Goal: Check status: Check status

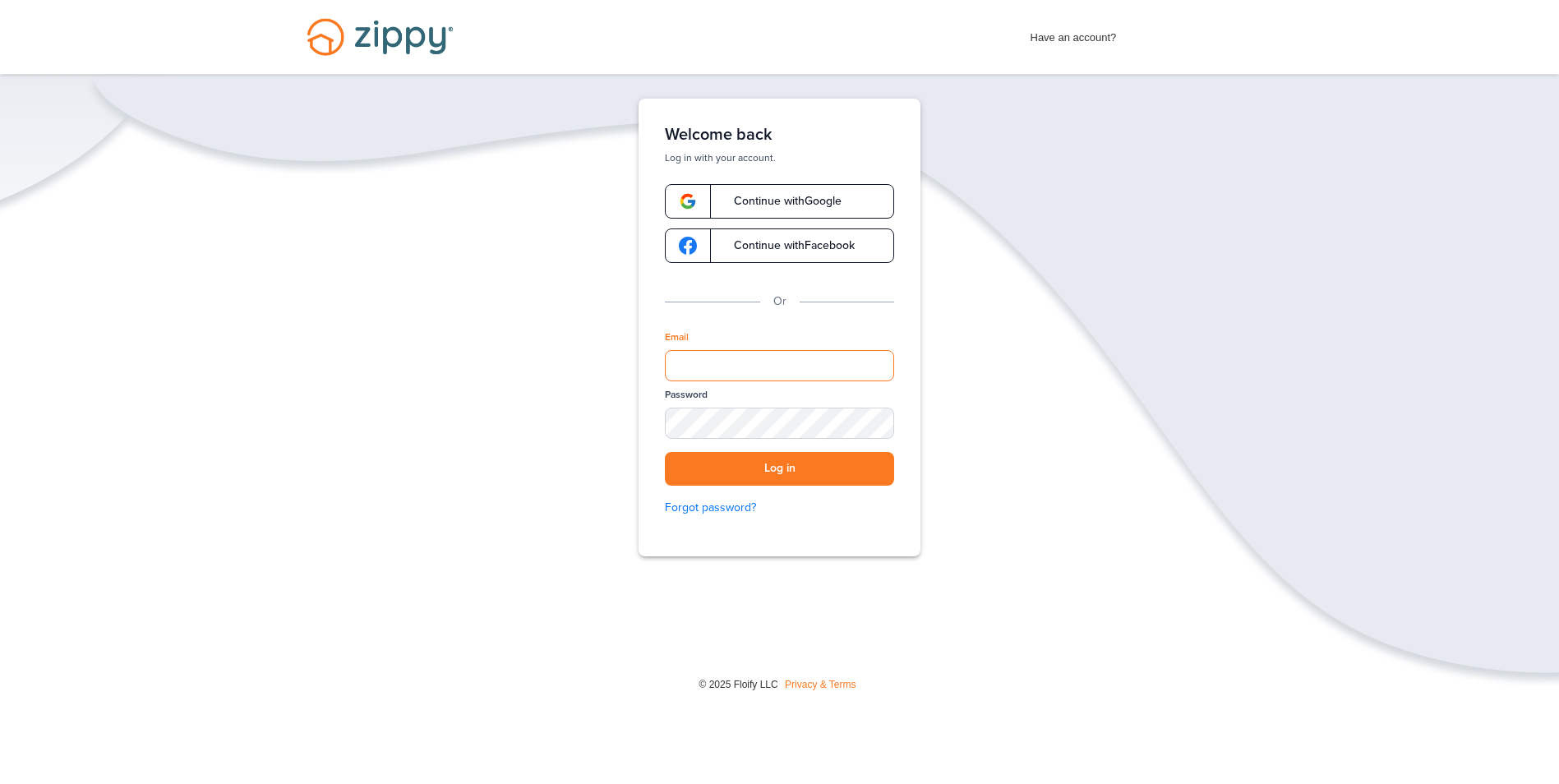
click at [740, 373] on input "Email" at bounding box center [779, 364] width 229 height 31
type input "**********"
click at [665, 451] on button "Log in" at bounding box center [779, 468] width 229 height 34
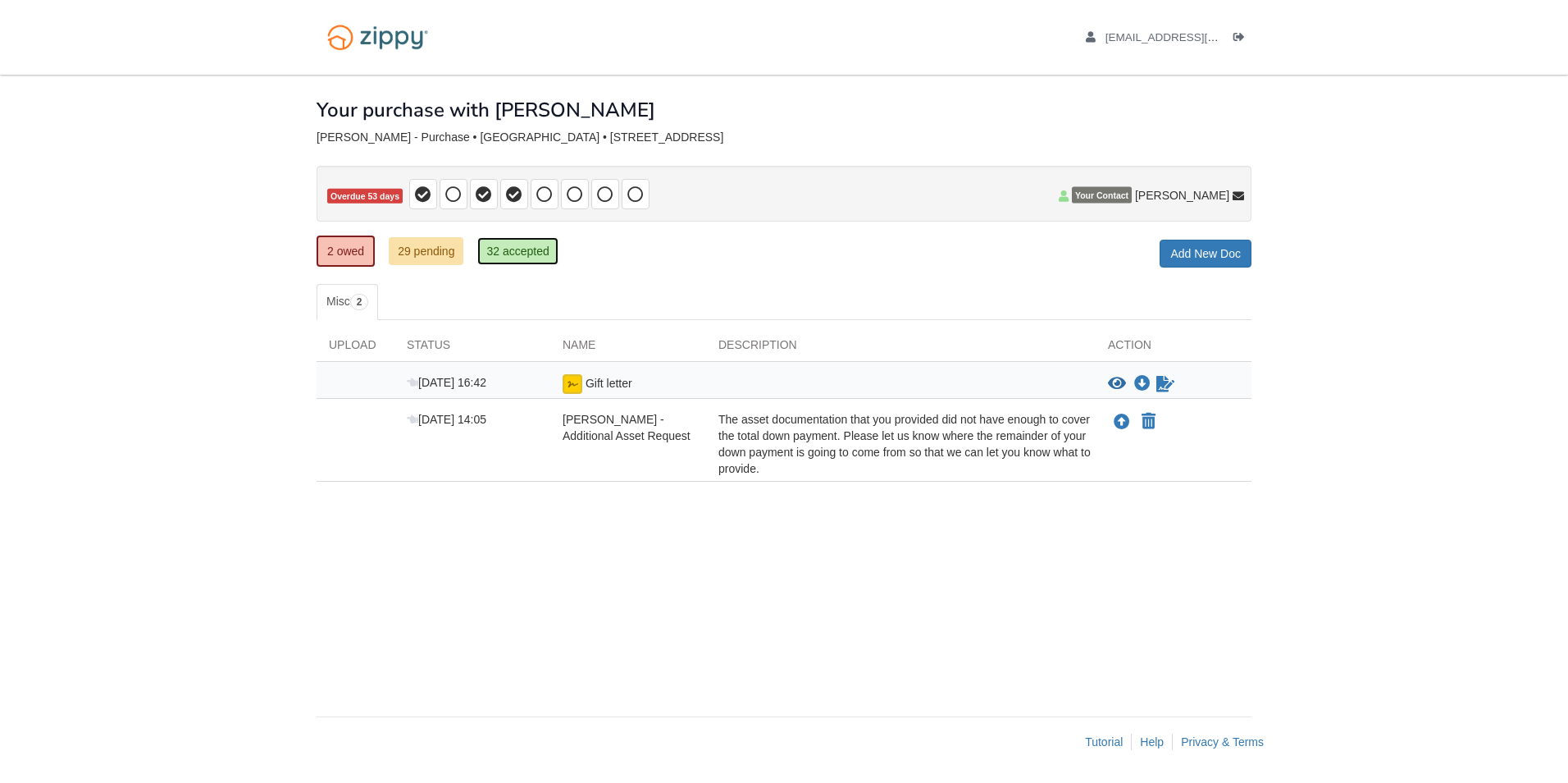
click at [525, 255] on link "32 accepted" at bounding box center [518, 251] width 80 height 28
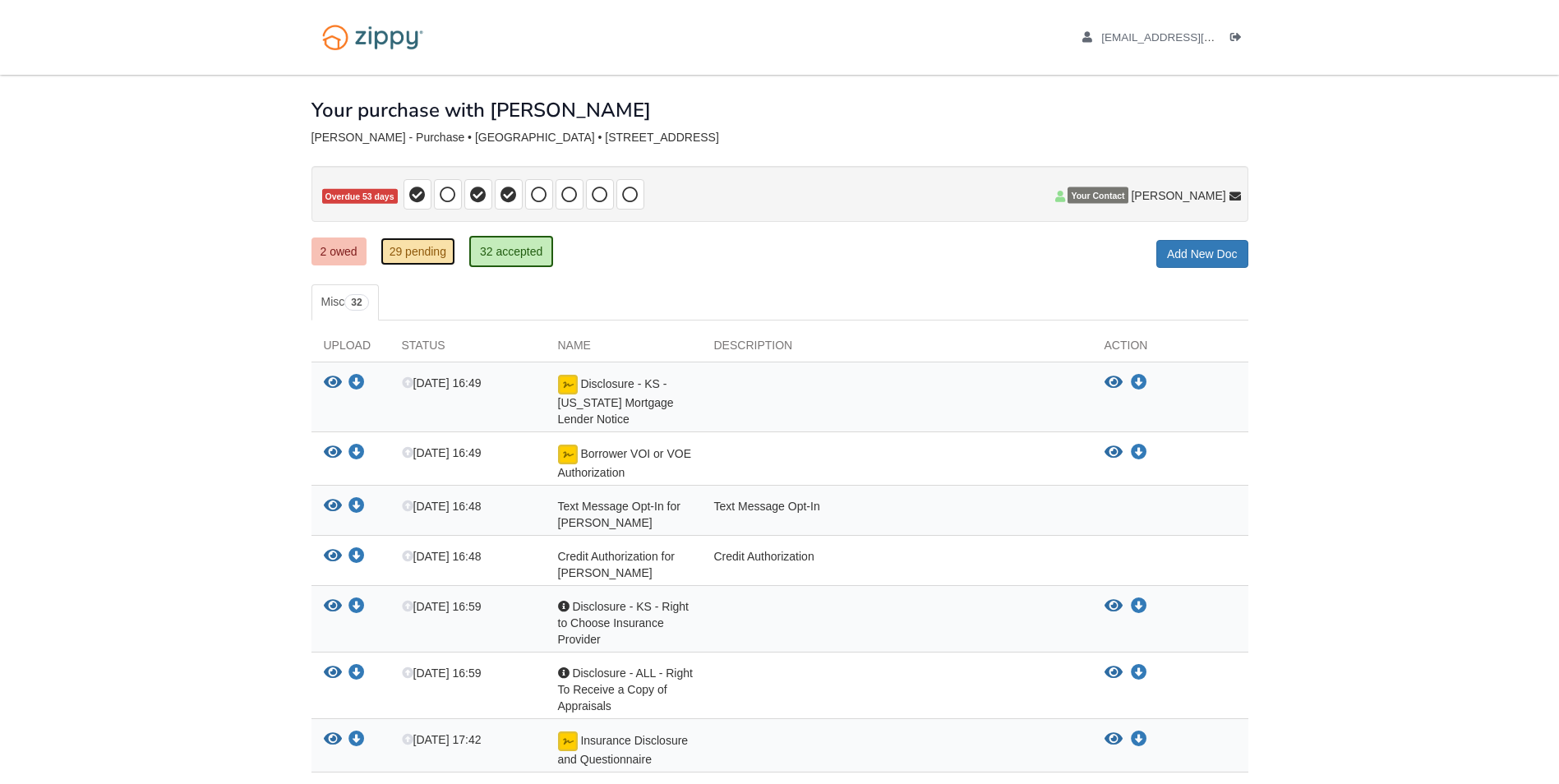
click at [412, 255] on link "29 pending" at bounding box center [418, 251] width 75 height 28
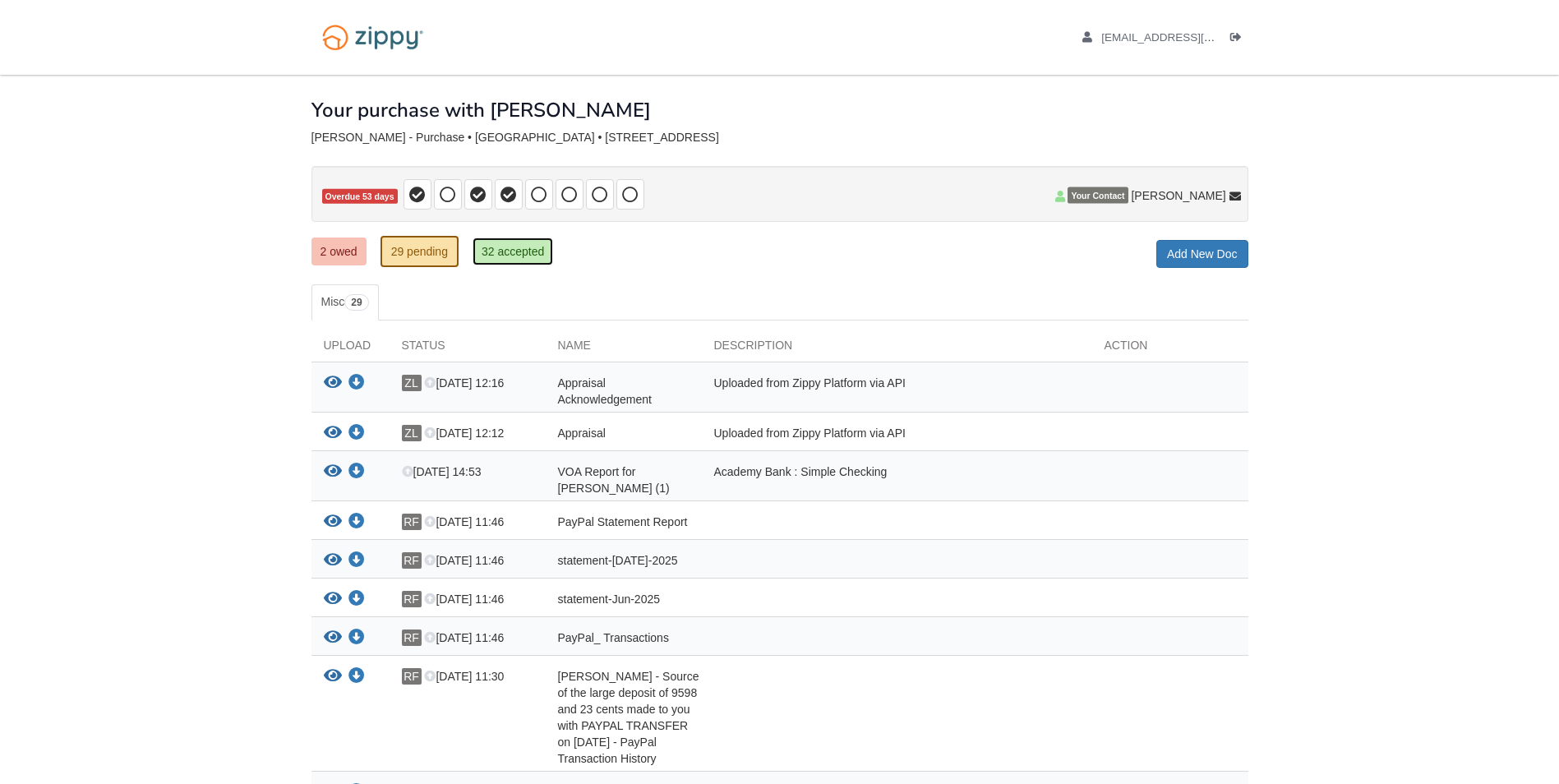
click at [508, 256] on link "32 accepted" at bounding box center [512, 251] width 80 height 28
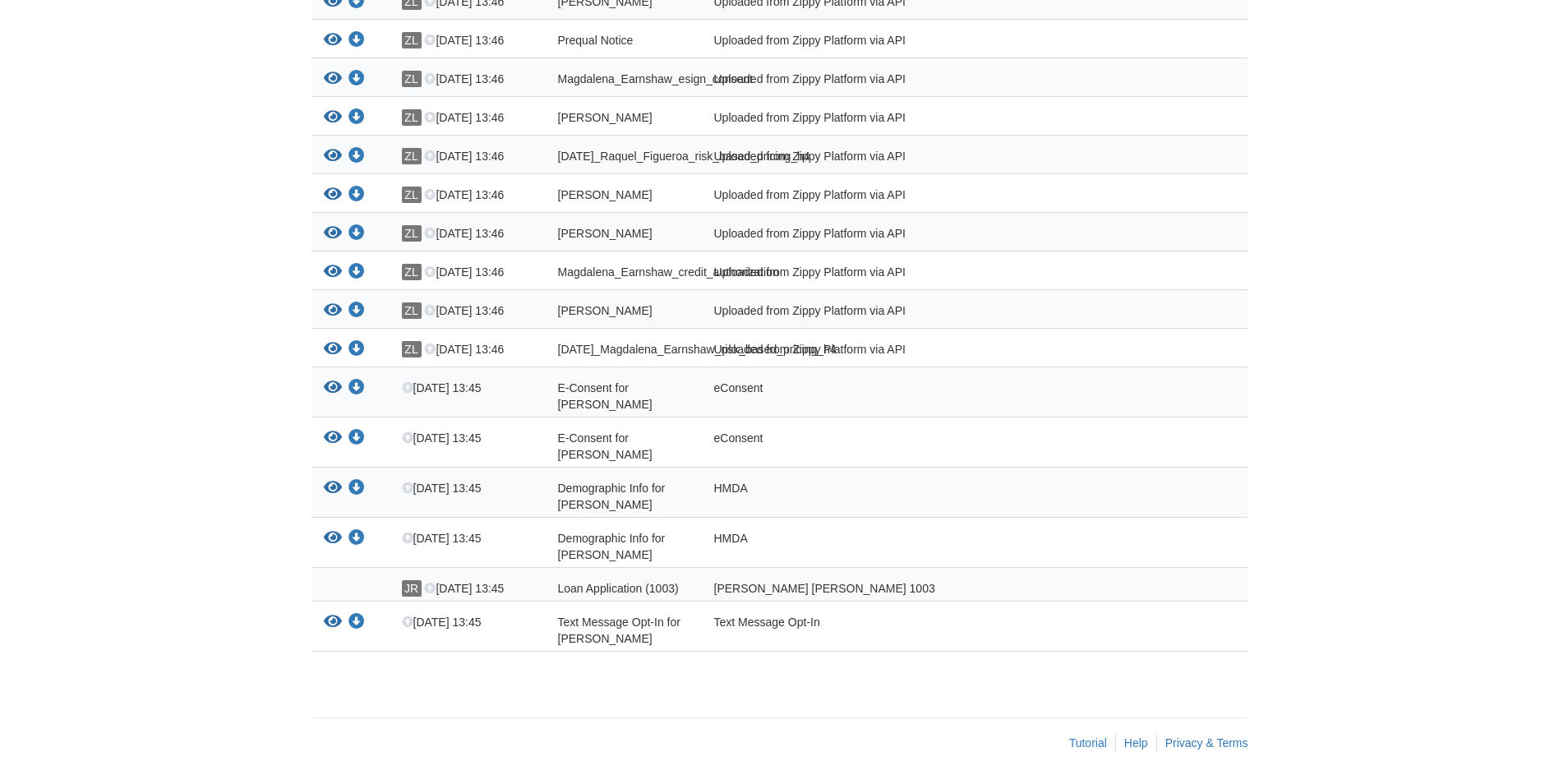
scroll to position [1173, 0]
click at [431, 588] on icon at bounding box center [430, 589] width 11 height 11
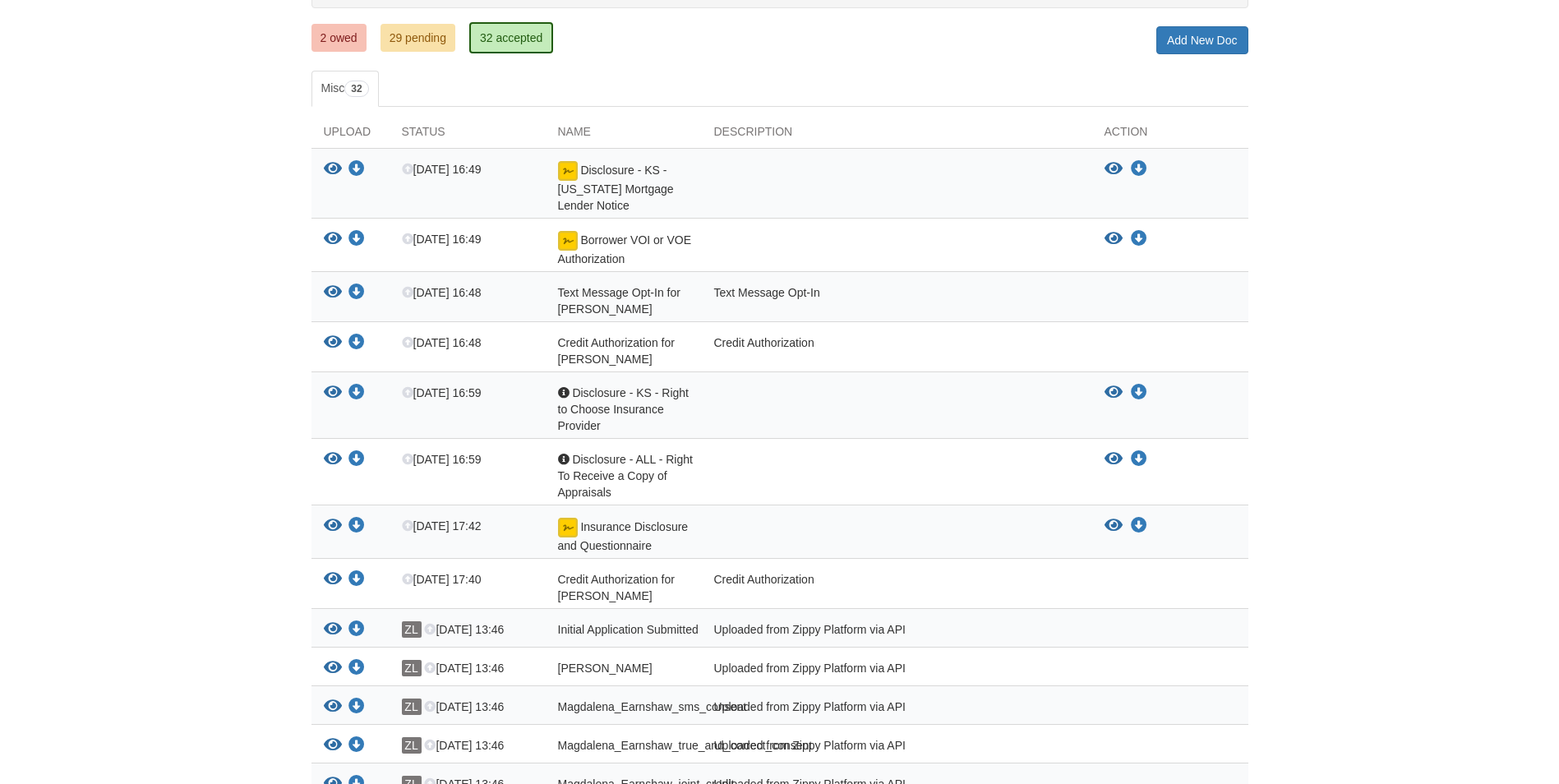
scroll to position [0, 0]
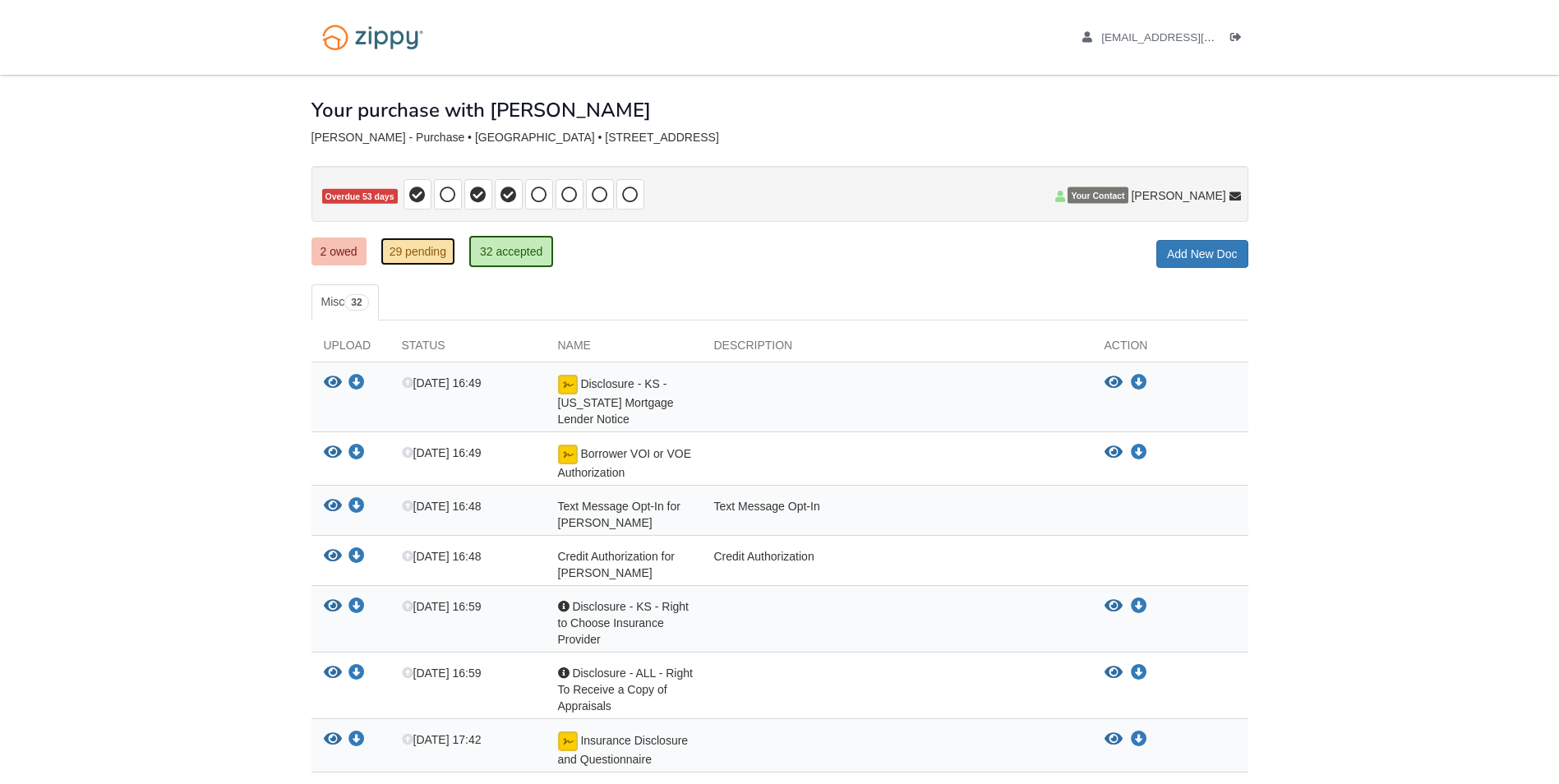
click at [419, 254] on link "29 pending" at bounding box center [418, 251] width 75 height 28
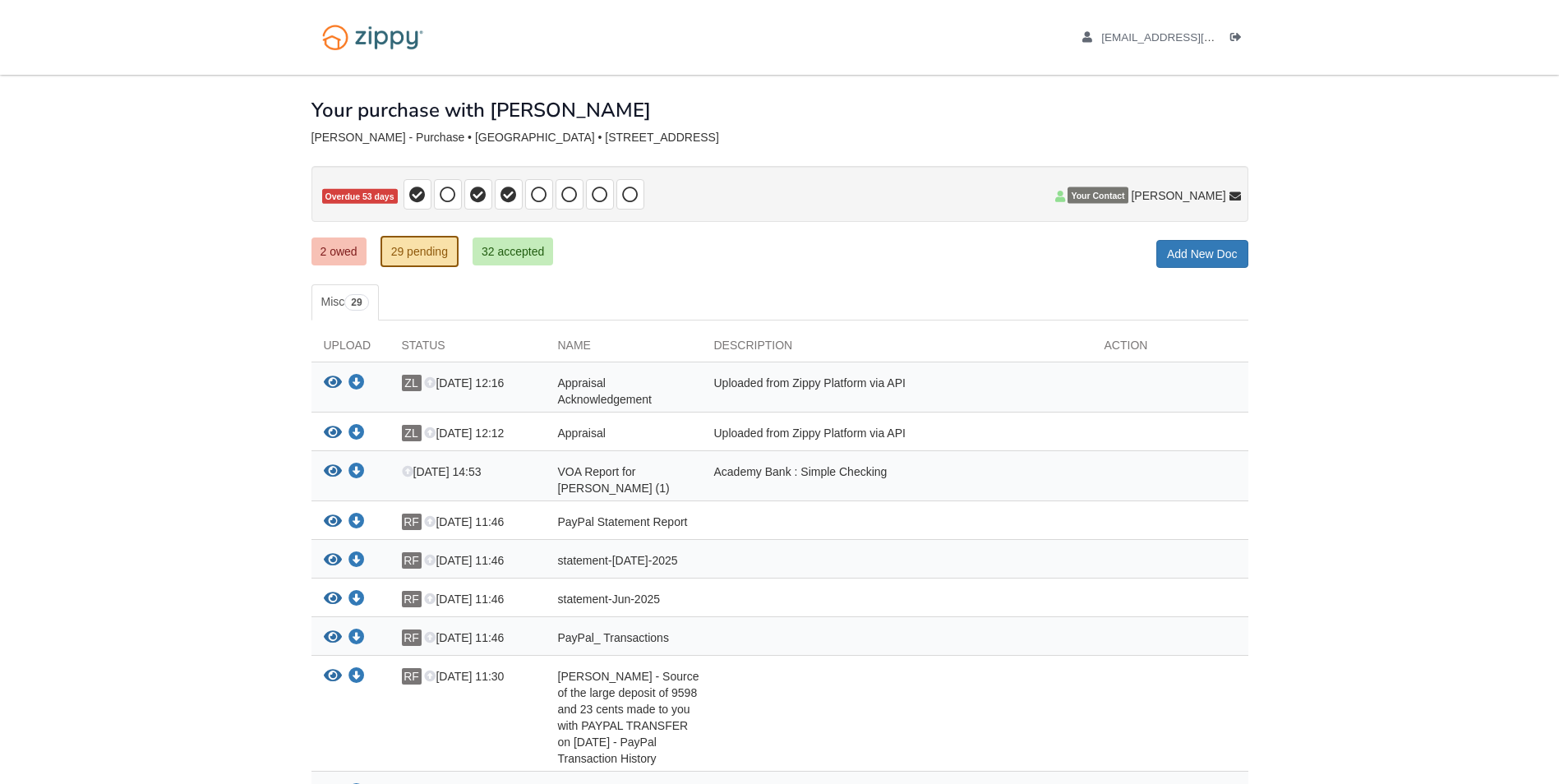
click at [331, 382] on icon "View Appraisal Acknowledgement" at bounding box center [332, 383] width 18 height 17
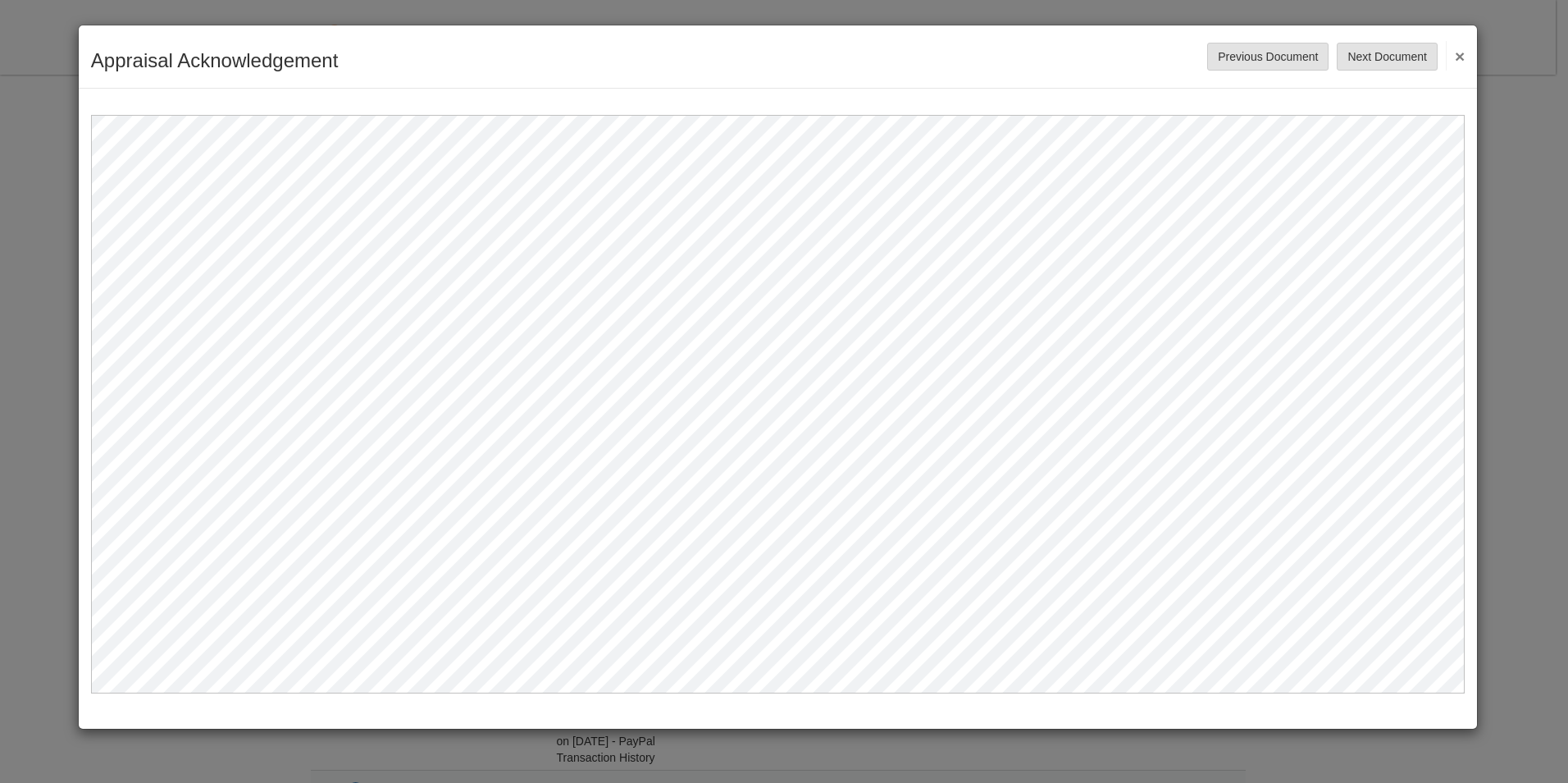
click at [1462, 61] on button "×" at bounding box center [1455, 56] width 19 height 30
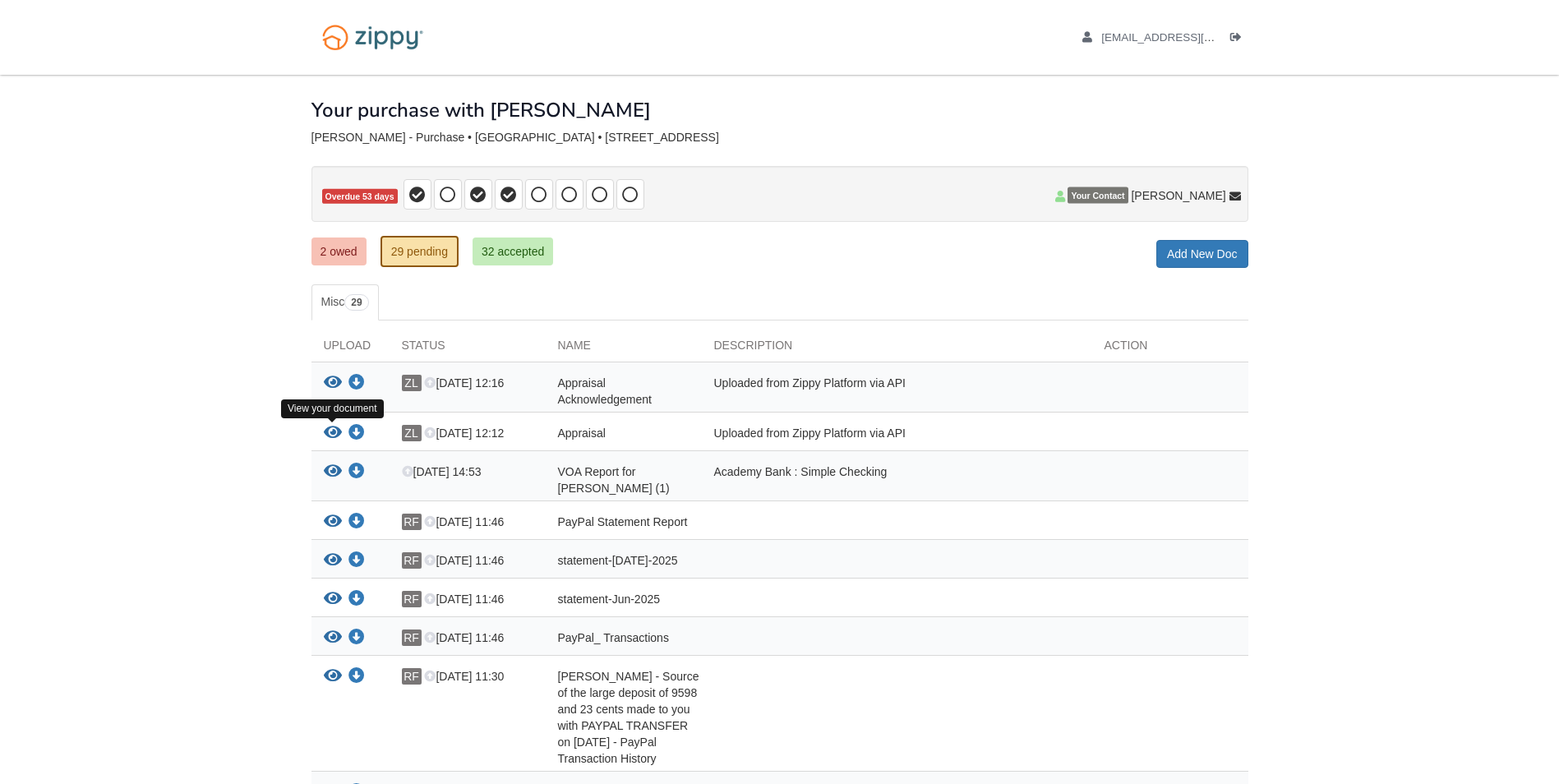
click at [332, 432] on icon "View Appraisal" at bounding box center [332, 433] width 18 height 17
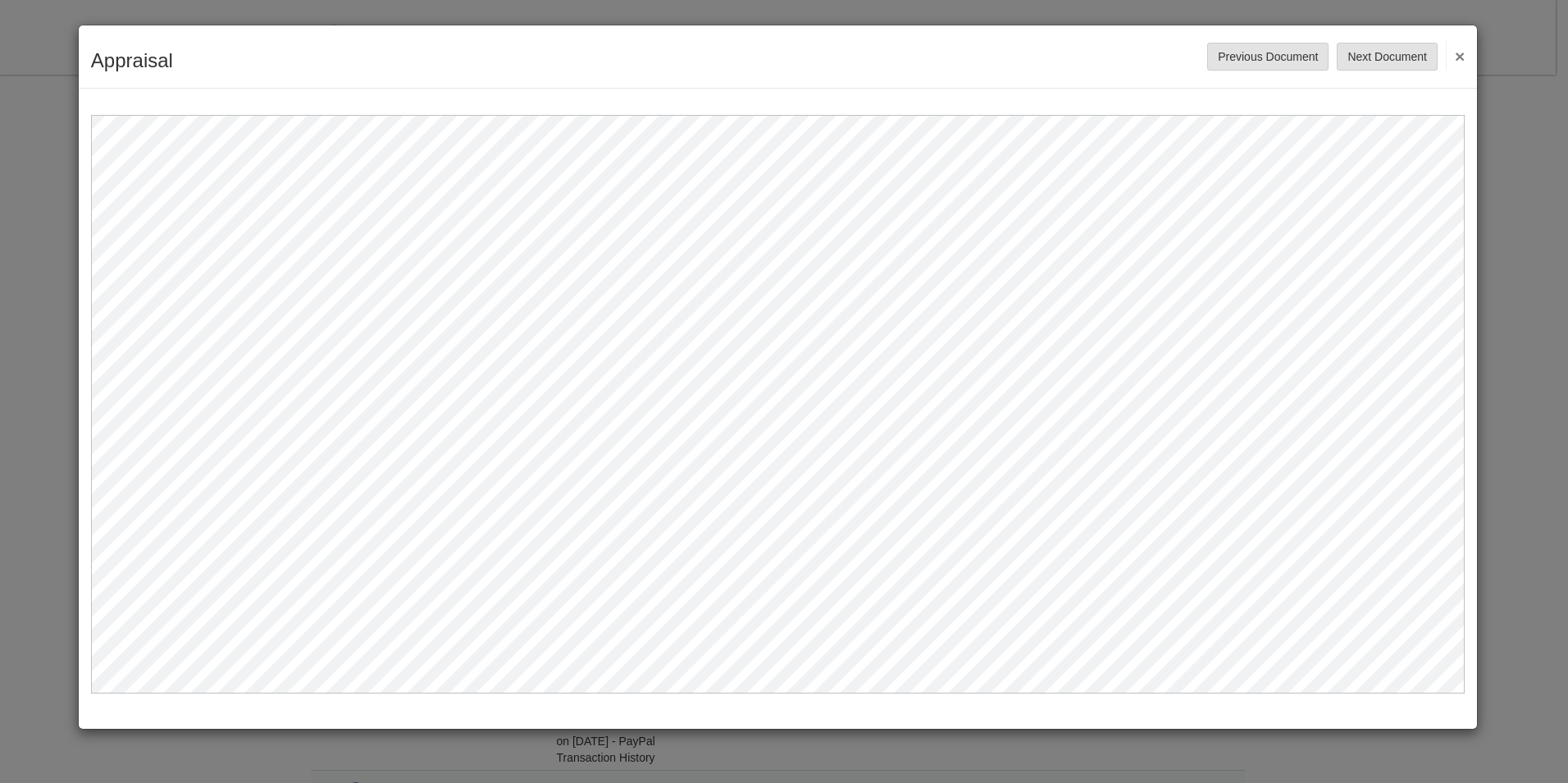
click at [1459, 54] on button "×" at bounding box center [1455, 56] width 19 height 30
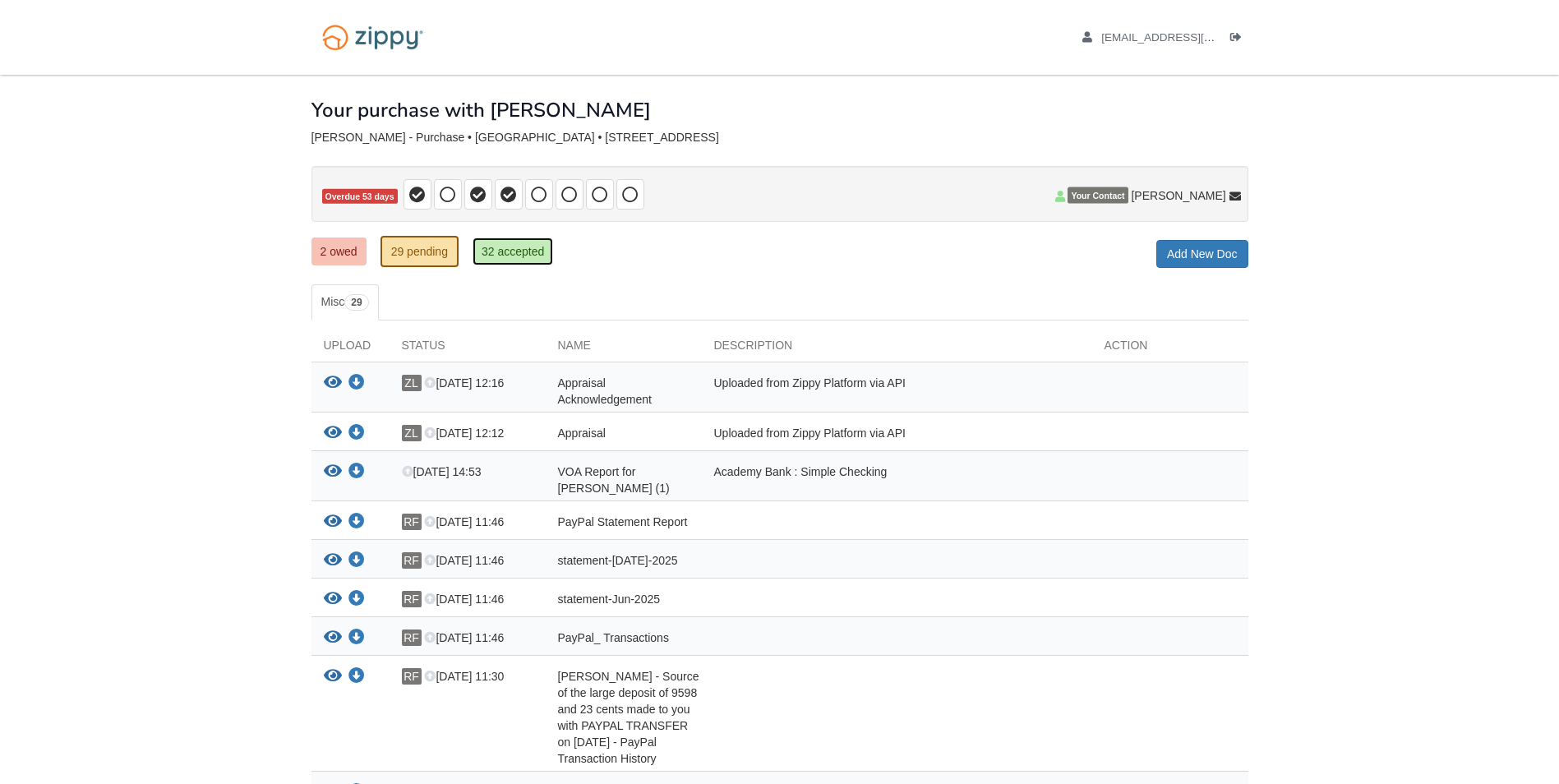
click at [524, 248] on link "32 accepted" at bounding box center [512, 251] width 80 height 28
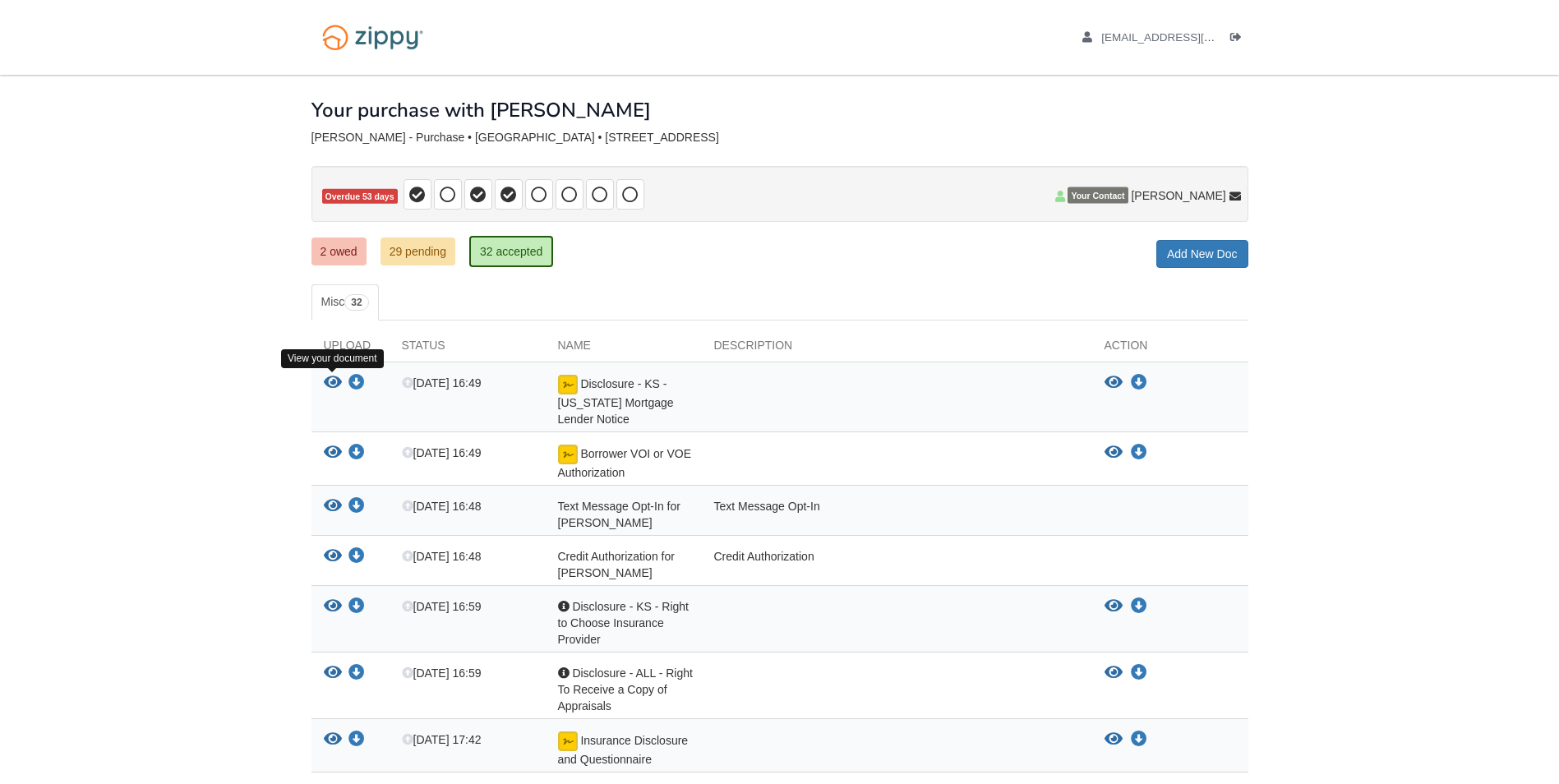
click at [334, 379] on icon "View Disclosure - KS - Kansas Mortgage Lender Notice" at bounding box center [332, 383] width 18 height 17
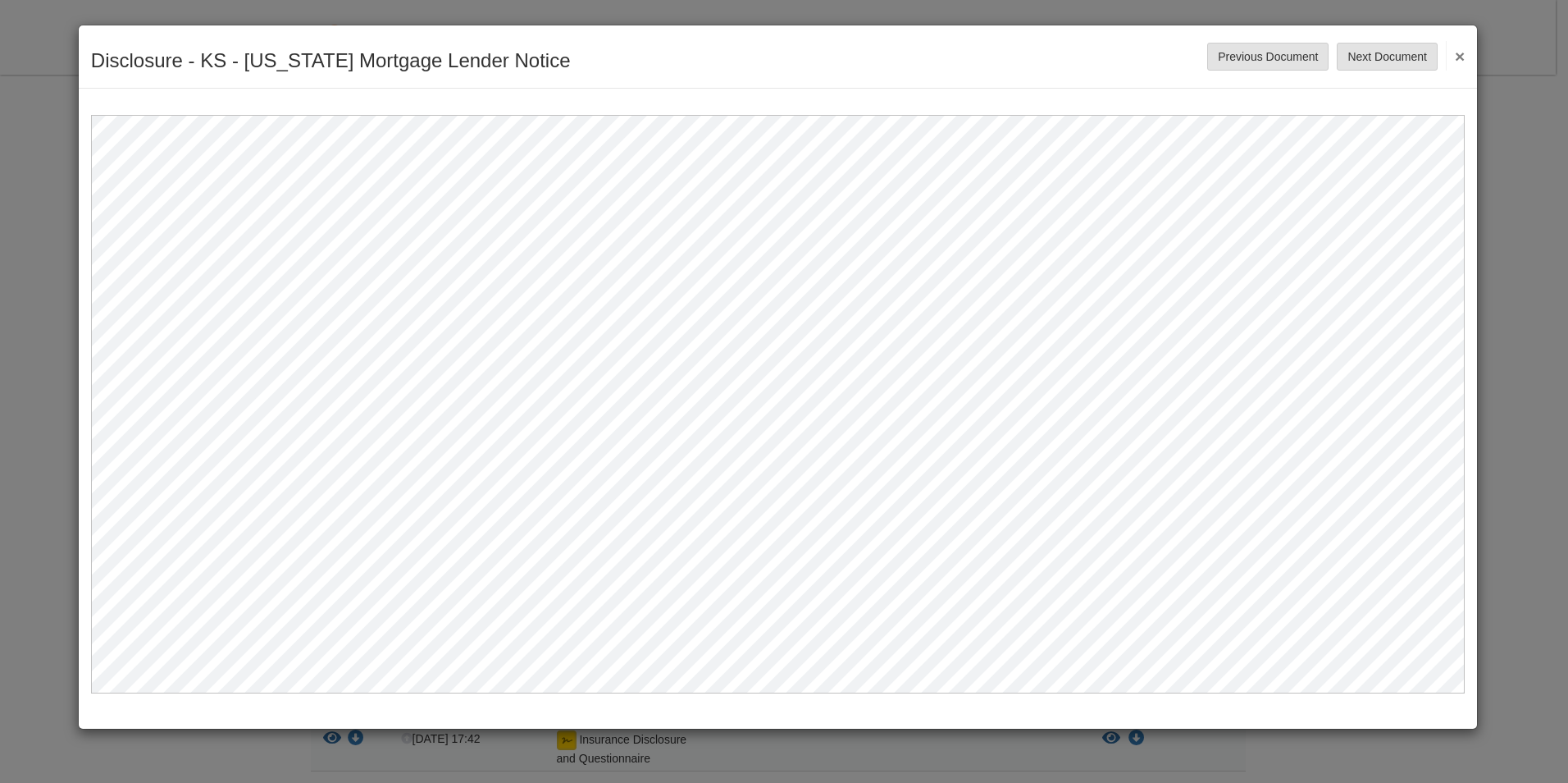
click at [1464, 59] on button "×" at bounding box center [1455, 56] width 19 height 30
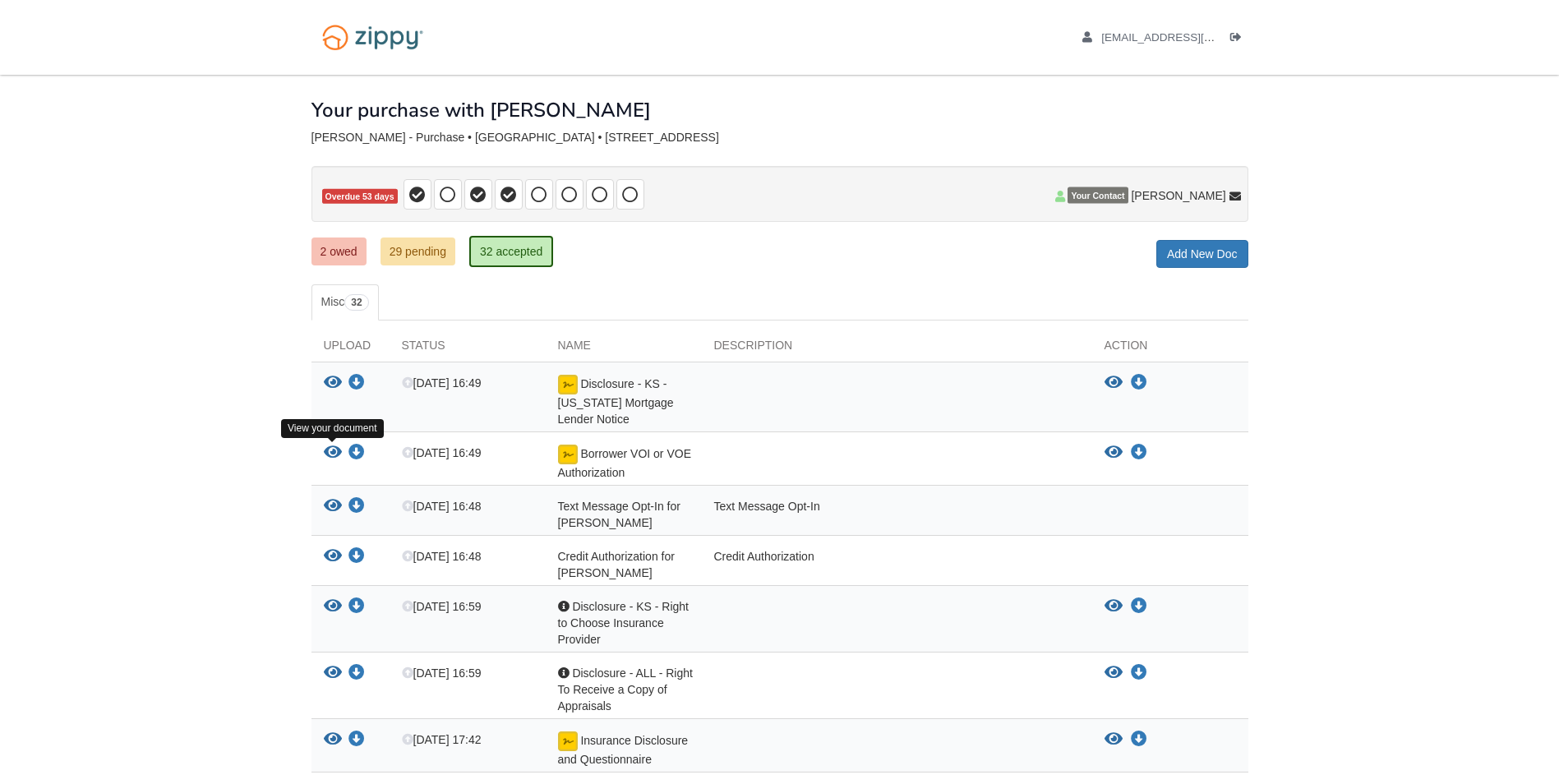
click at [330, 452] on icon "View Borrower VOI or VOE Authorization" at bounding box center [332, 453] width 18 height 17
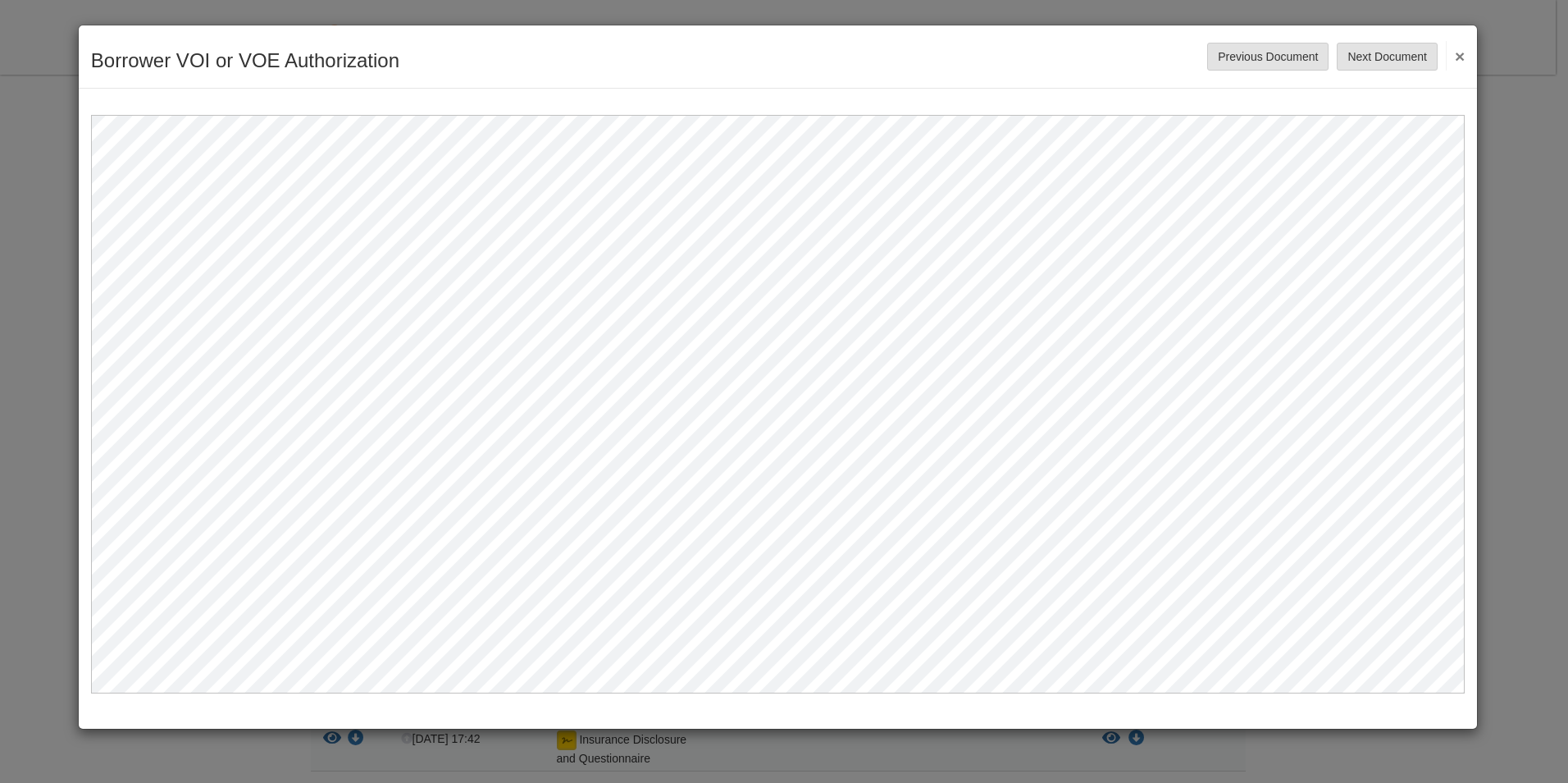
click at [1458, 58] on button "×" at bounding box center [1455, 56] width 19 height 30
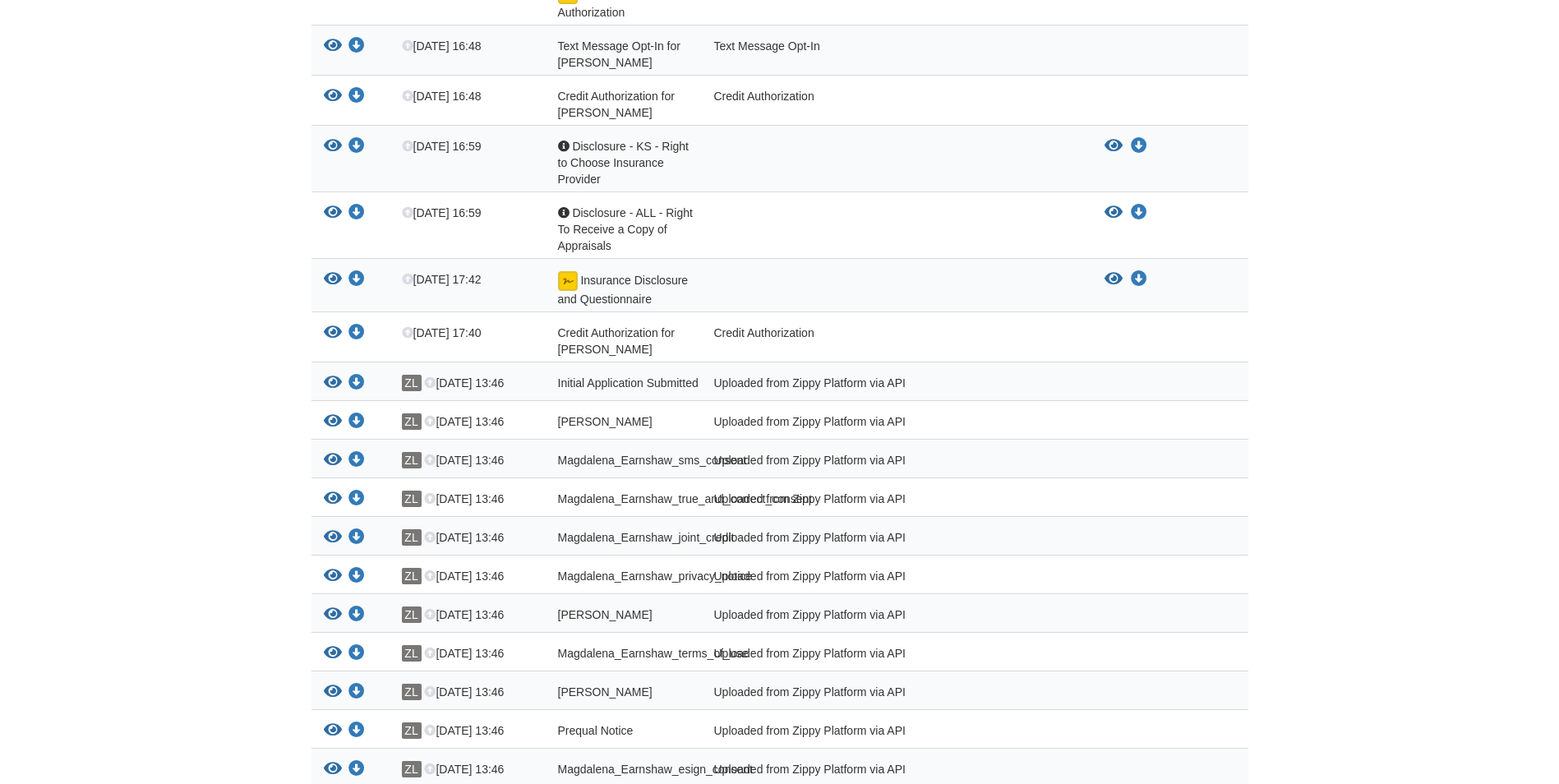
scroll to position [526, 0]
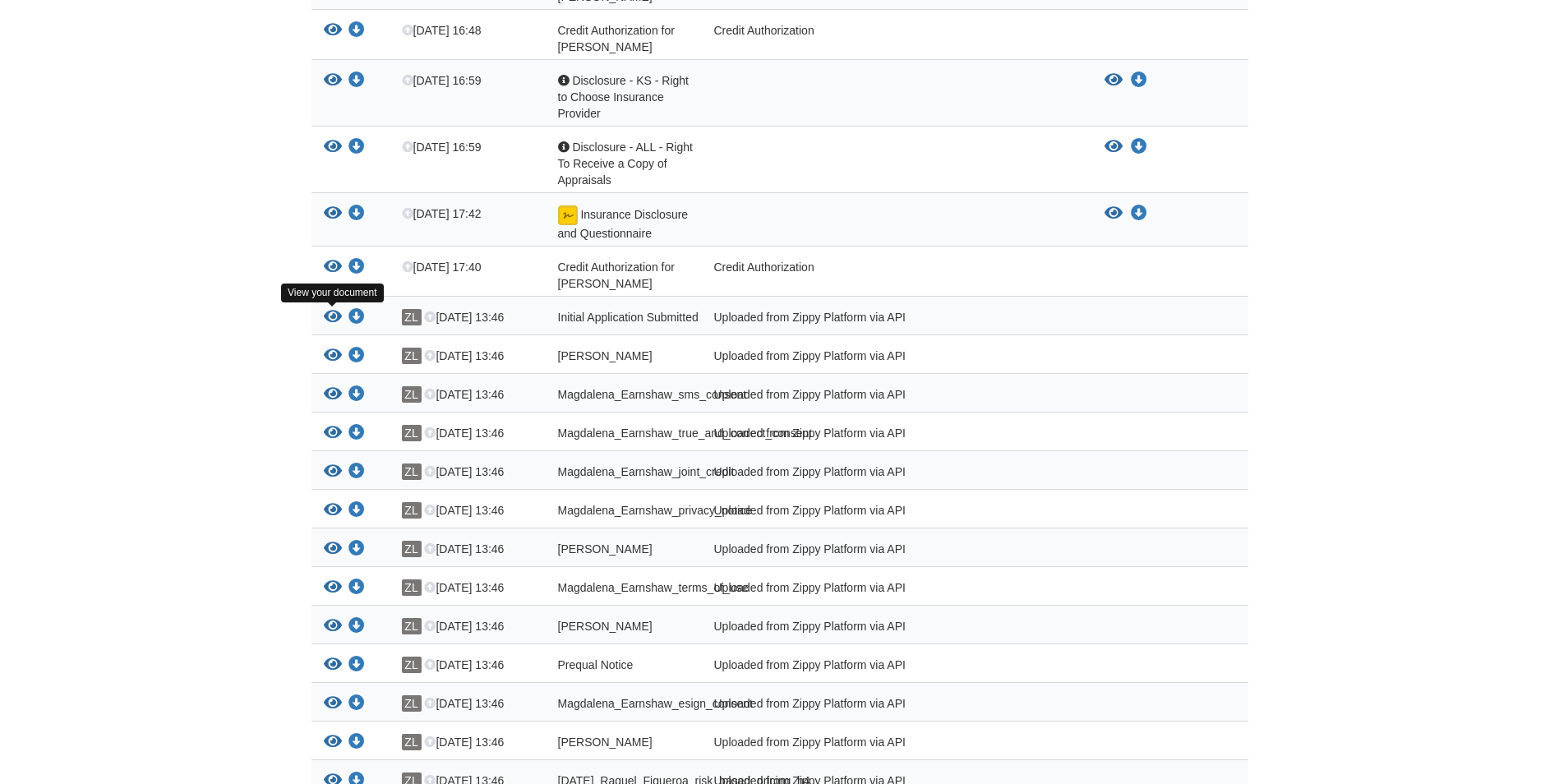
click at [331, 316] on icon "View Initial Application Submitted" at bounding box center [332, 318] width 18 height 17
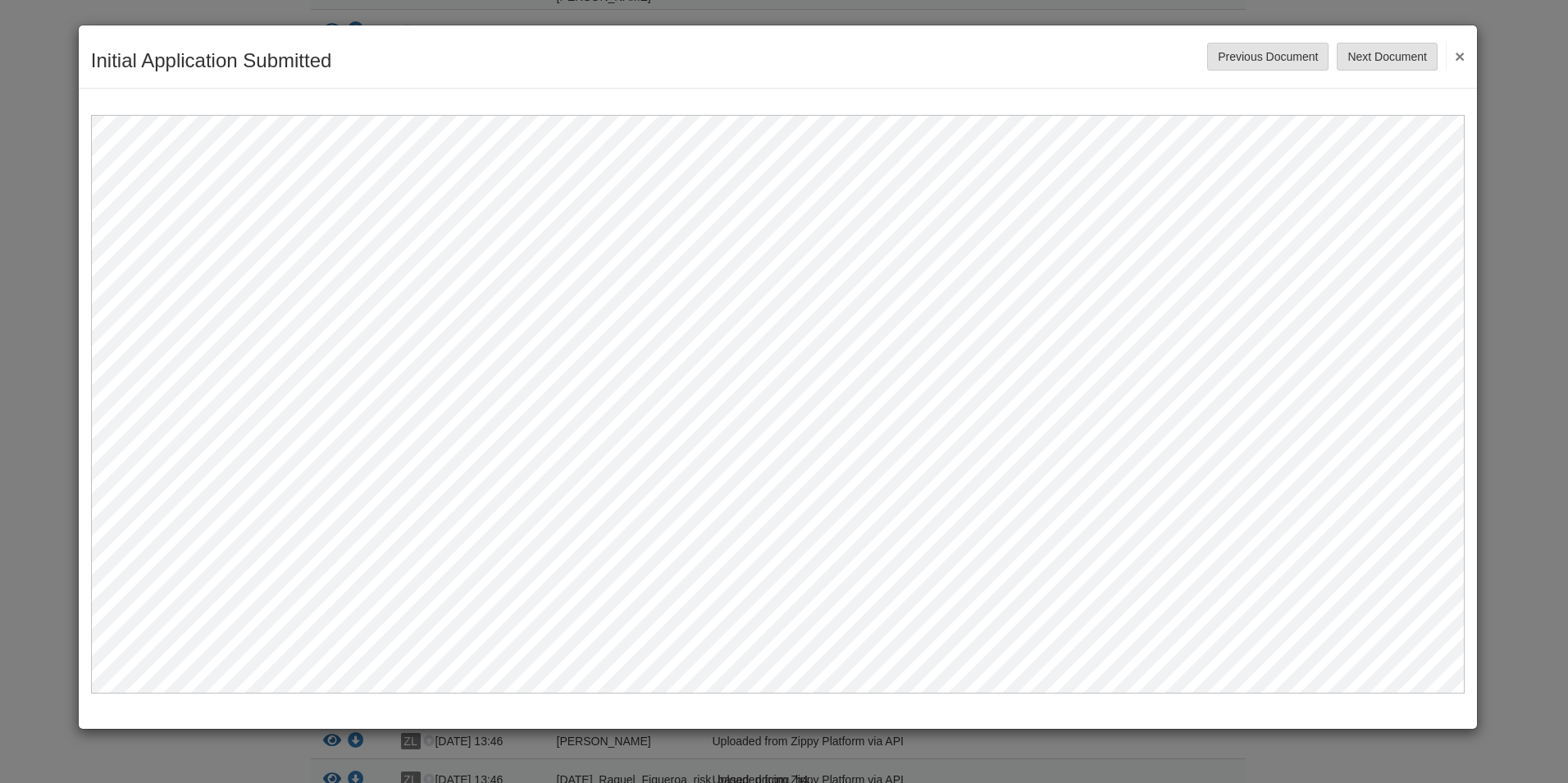
click at [1456, 49] on button "×" at bounding box center [1455, 56] width 19 height 30
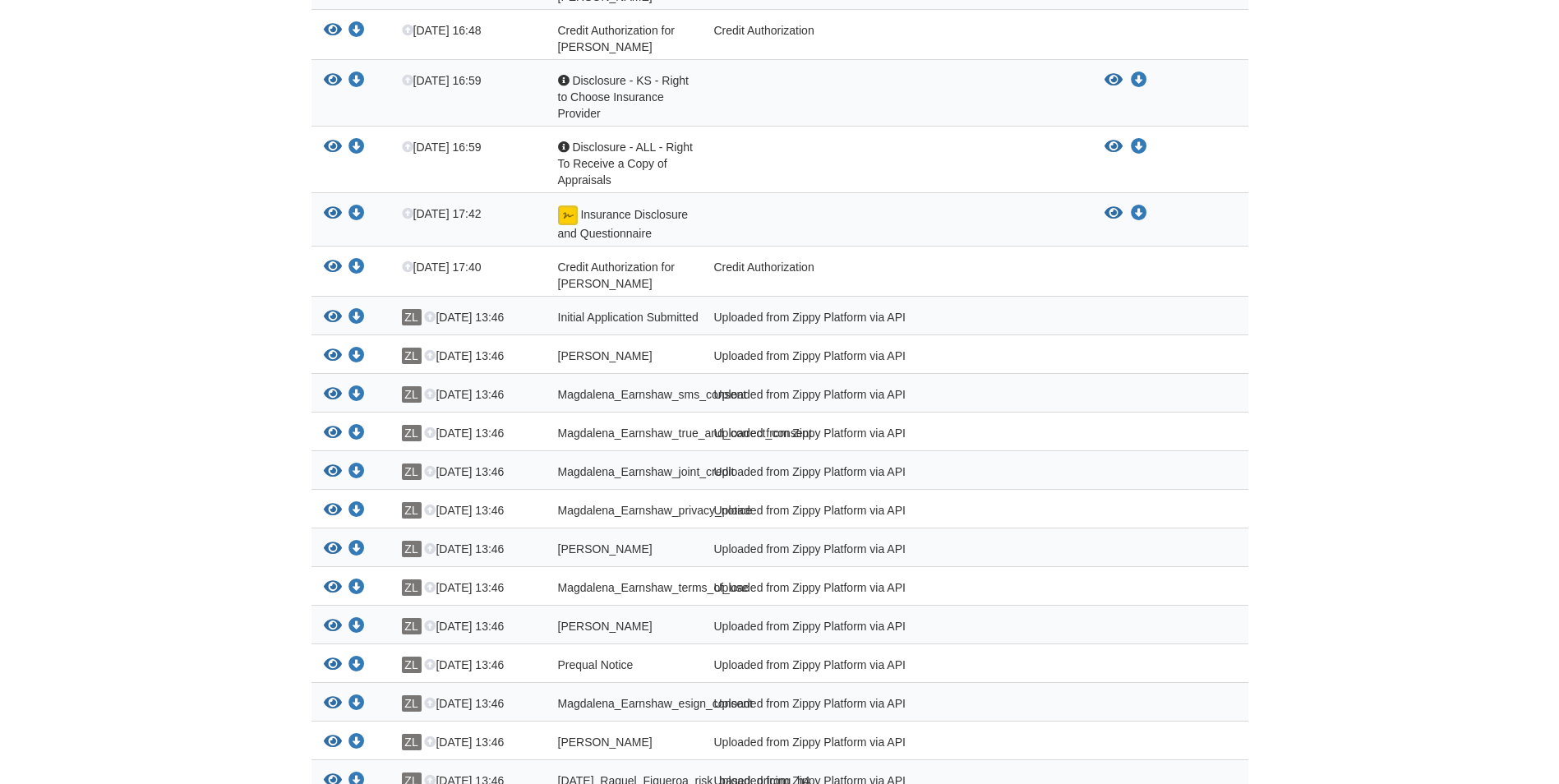
click at [175, 400] on body "raquel1124@hotmail.com Logout" at bounding box center [780, 440] width 1559 height 1933
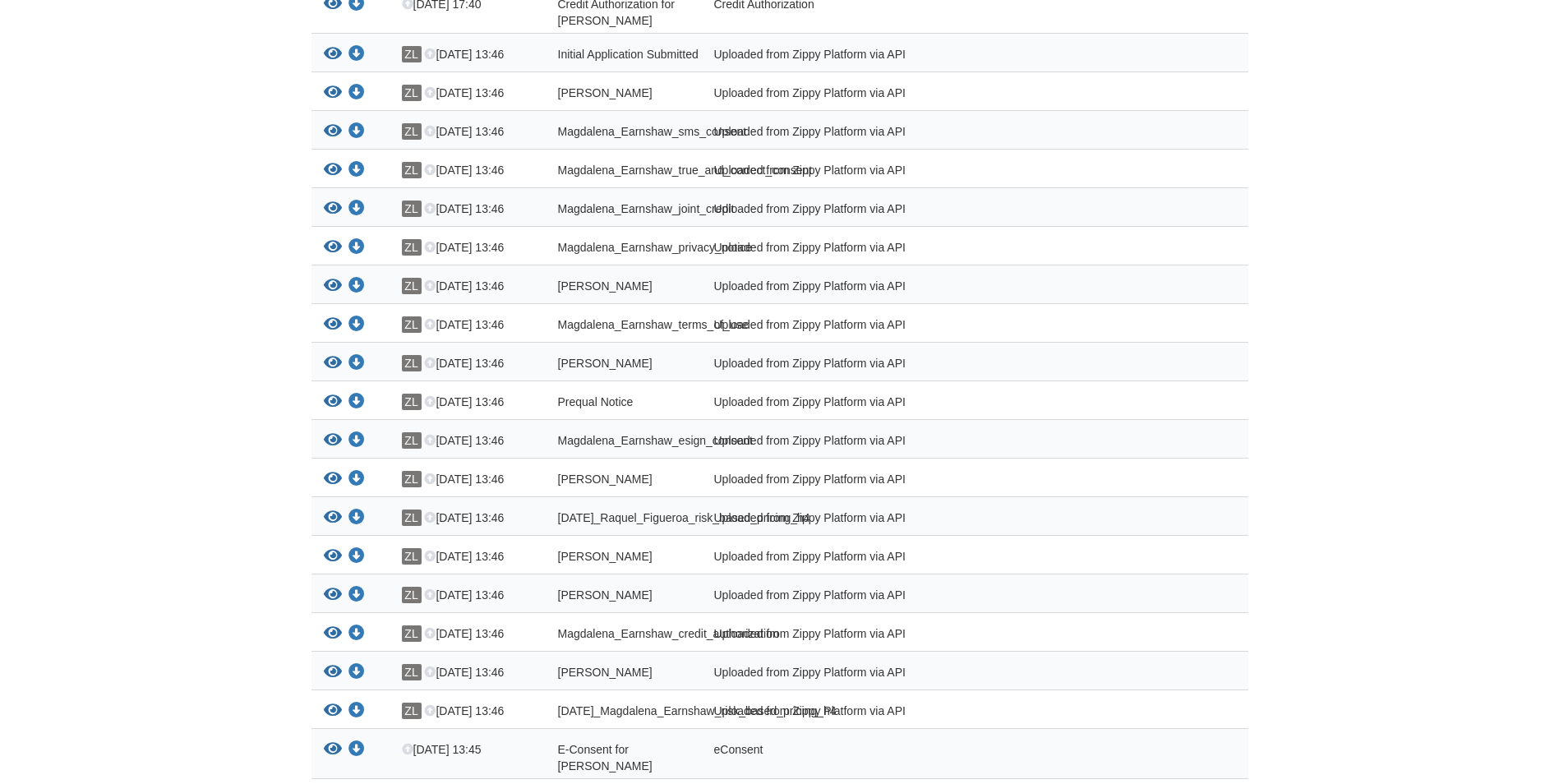
scroll to position [821, 0]
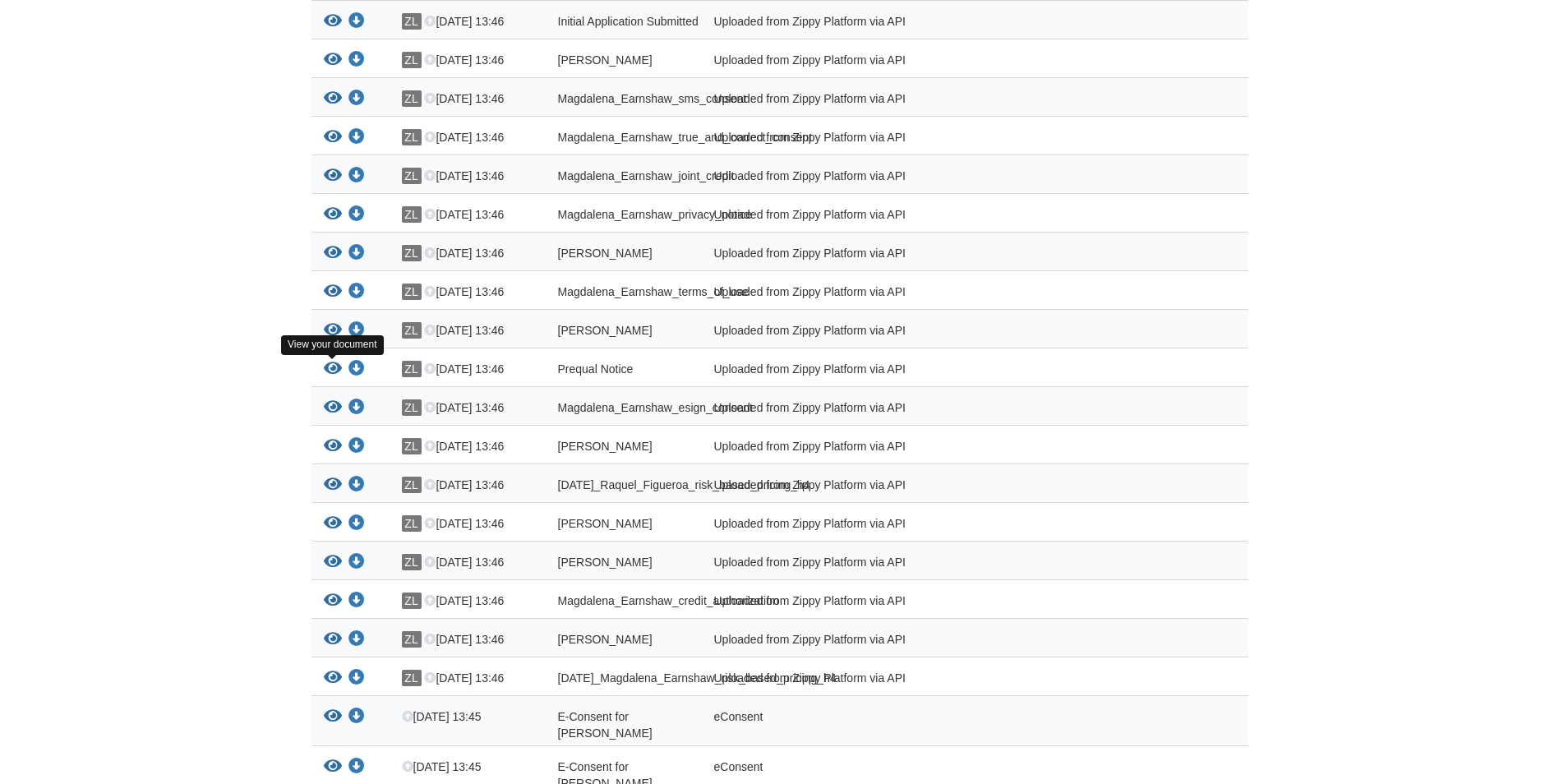
click at [327, 370] on icon "View Prequal Notice" at bounding box center [332, 369] width 18 height 17
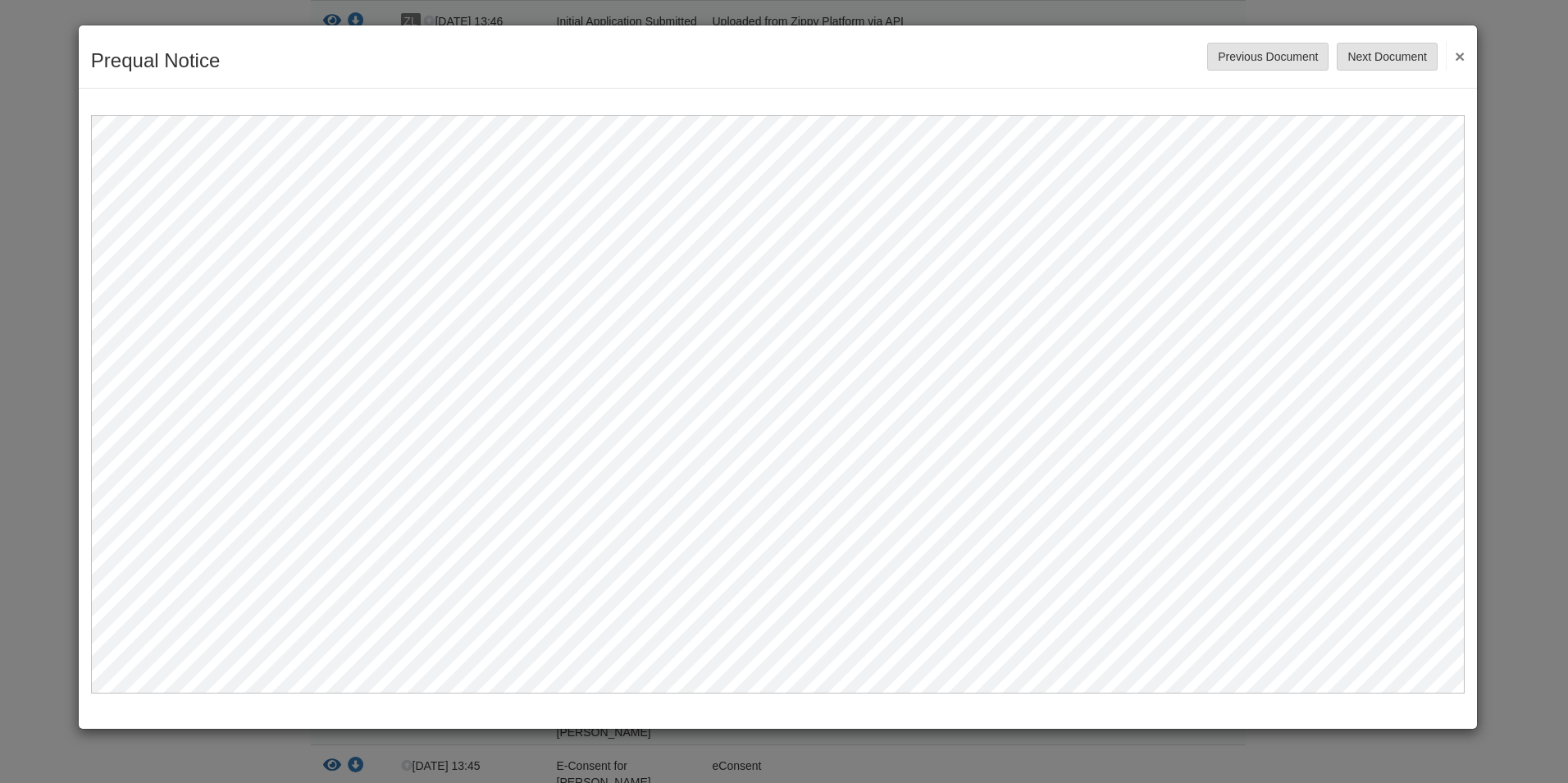
click at [1458, 54] on button "×" at bounding box center [1455, 56] width 19 height 30
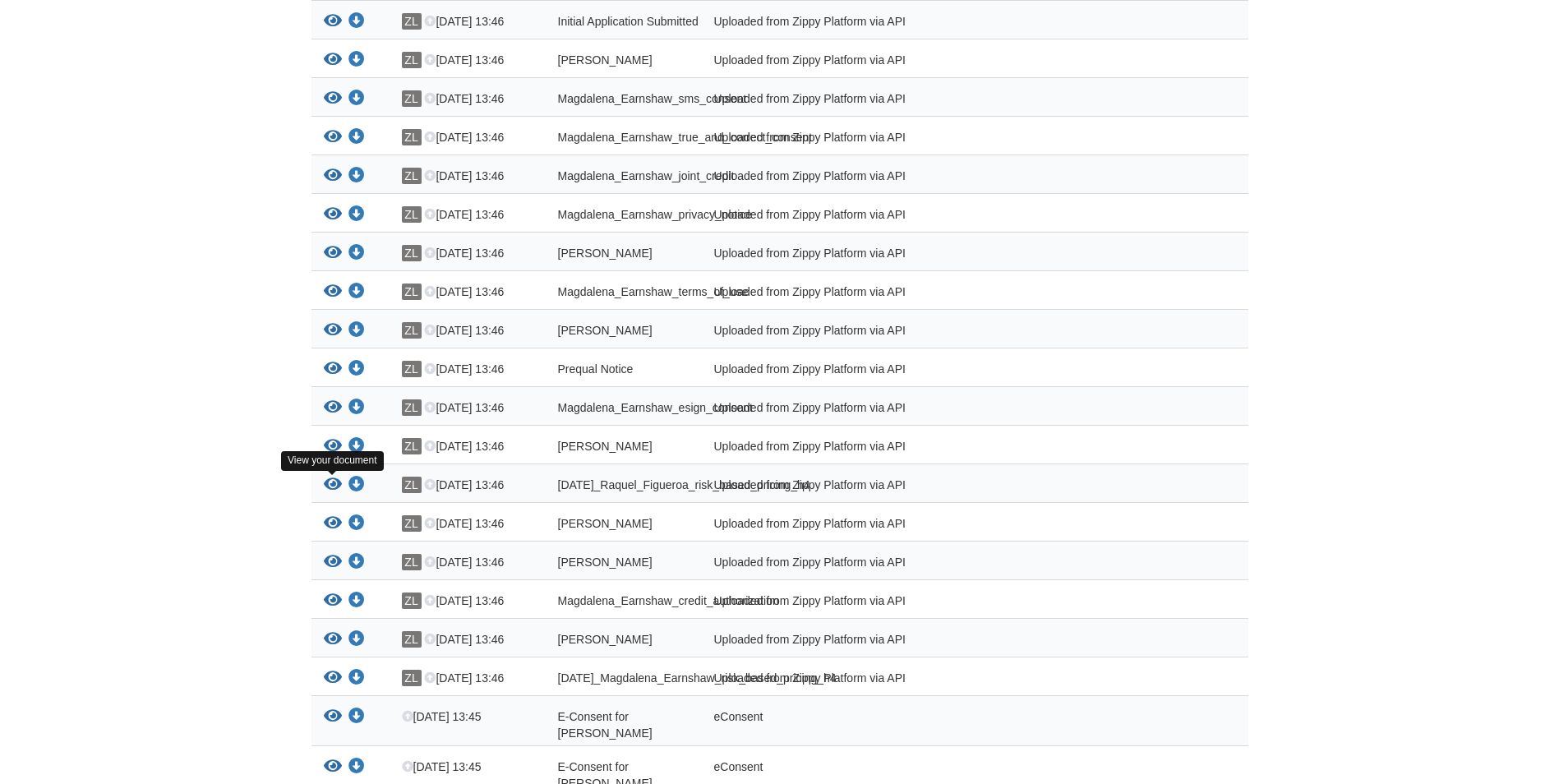
click at [334, 481] on icon "View 06-11-2025_Raquel_Figueroa_risk_based_pricing_h4" at bounding box center [332, 485] width 18 height 17
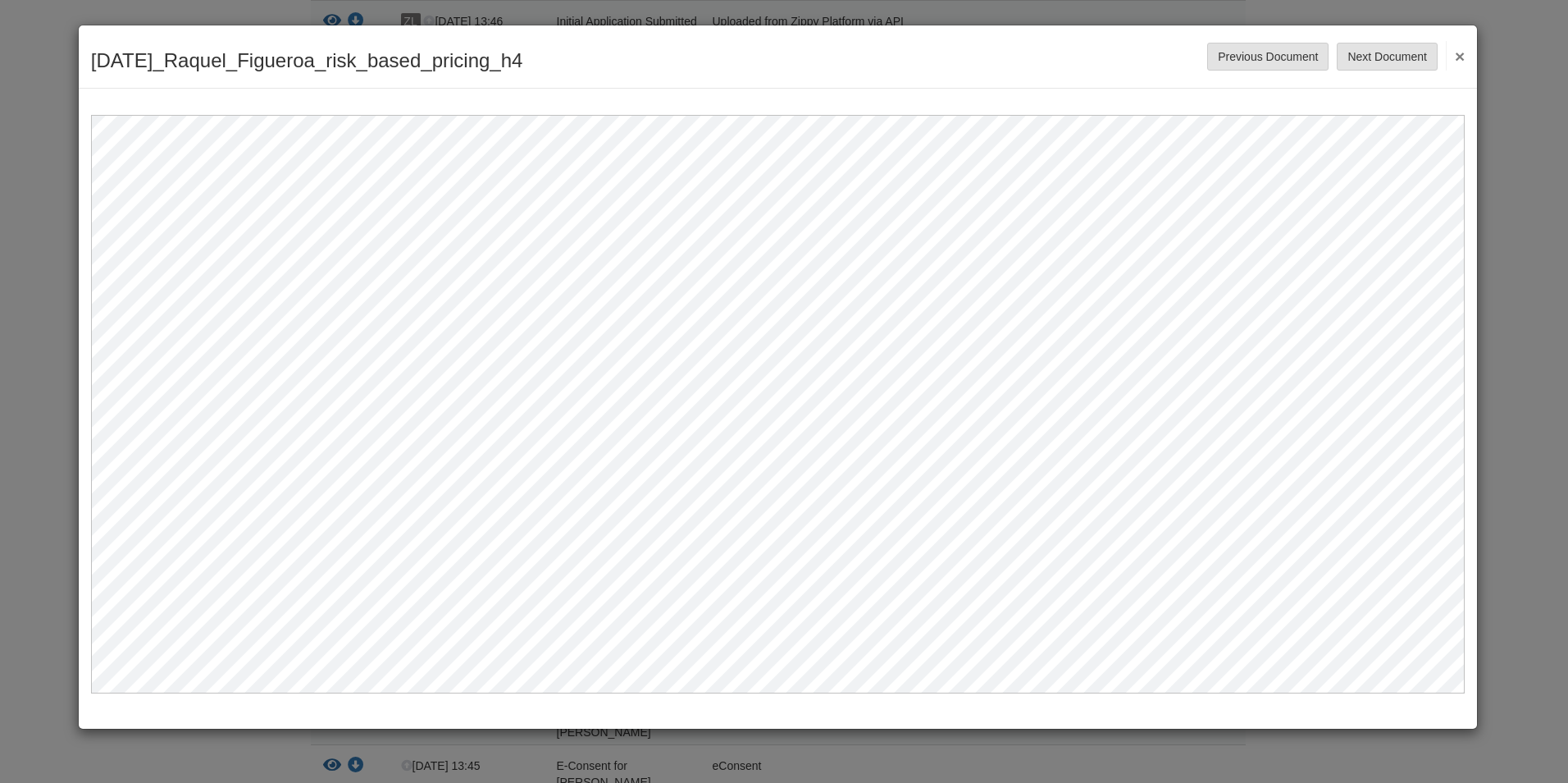
click at [1461, 54] on button "×" at bounding box center [1455, 56] width 19 height 30
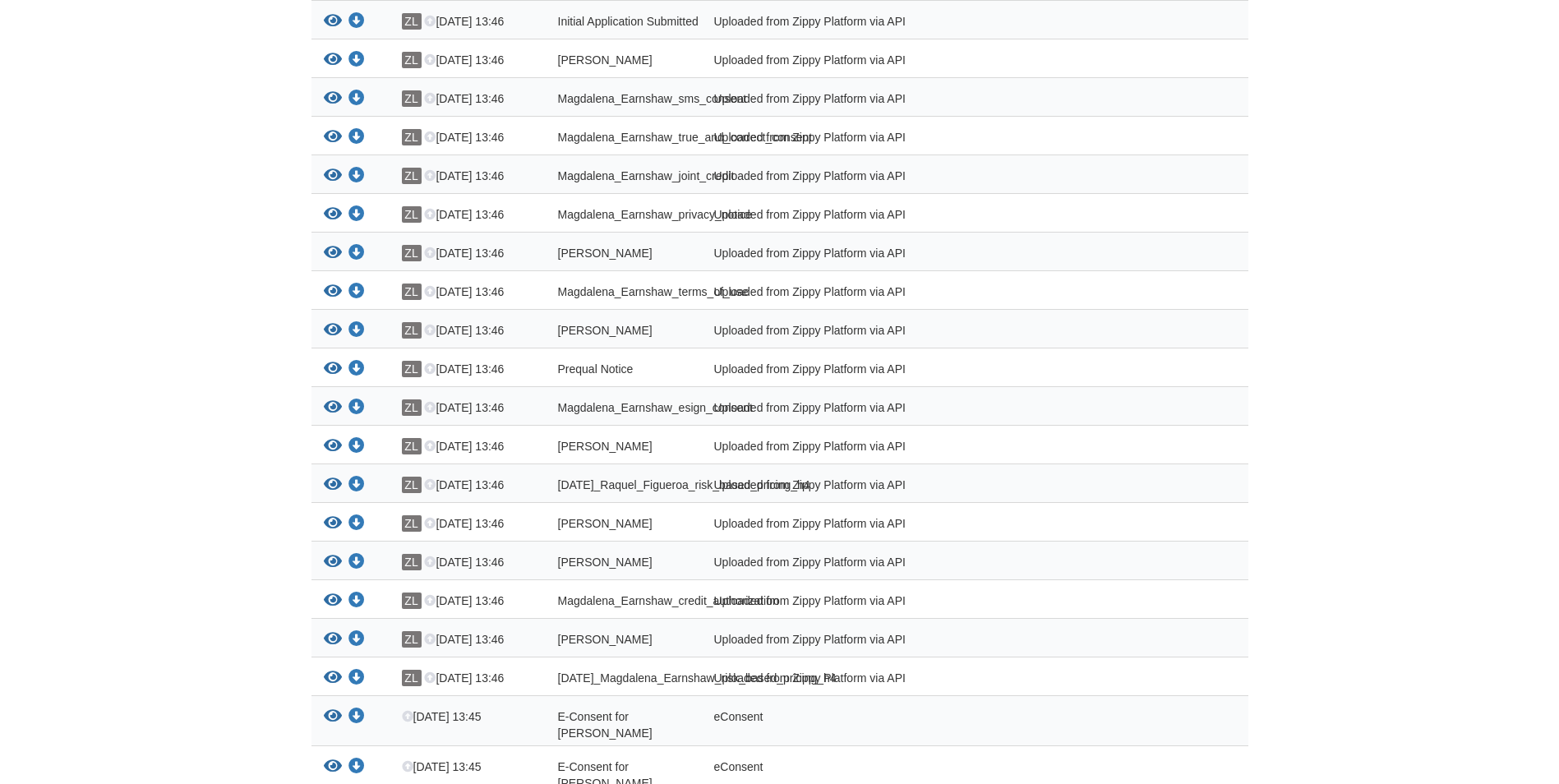
click at [153, 462] on body "raquel1124@hotmail.com Logout" at bounding box center [780, 145] width 1559 height 1933
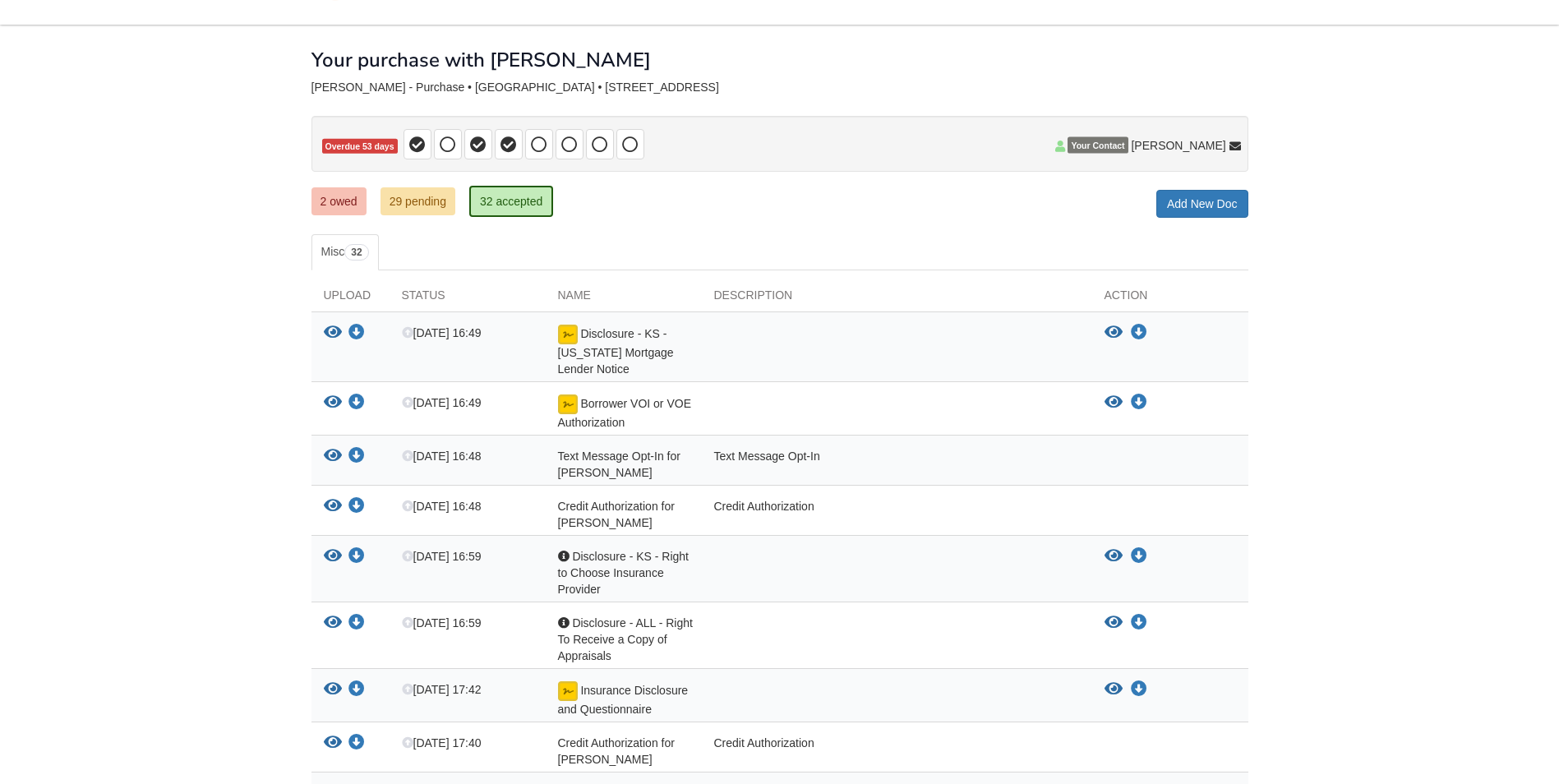
scroll to position [0, 0]
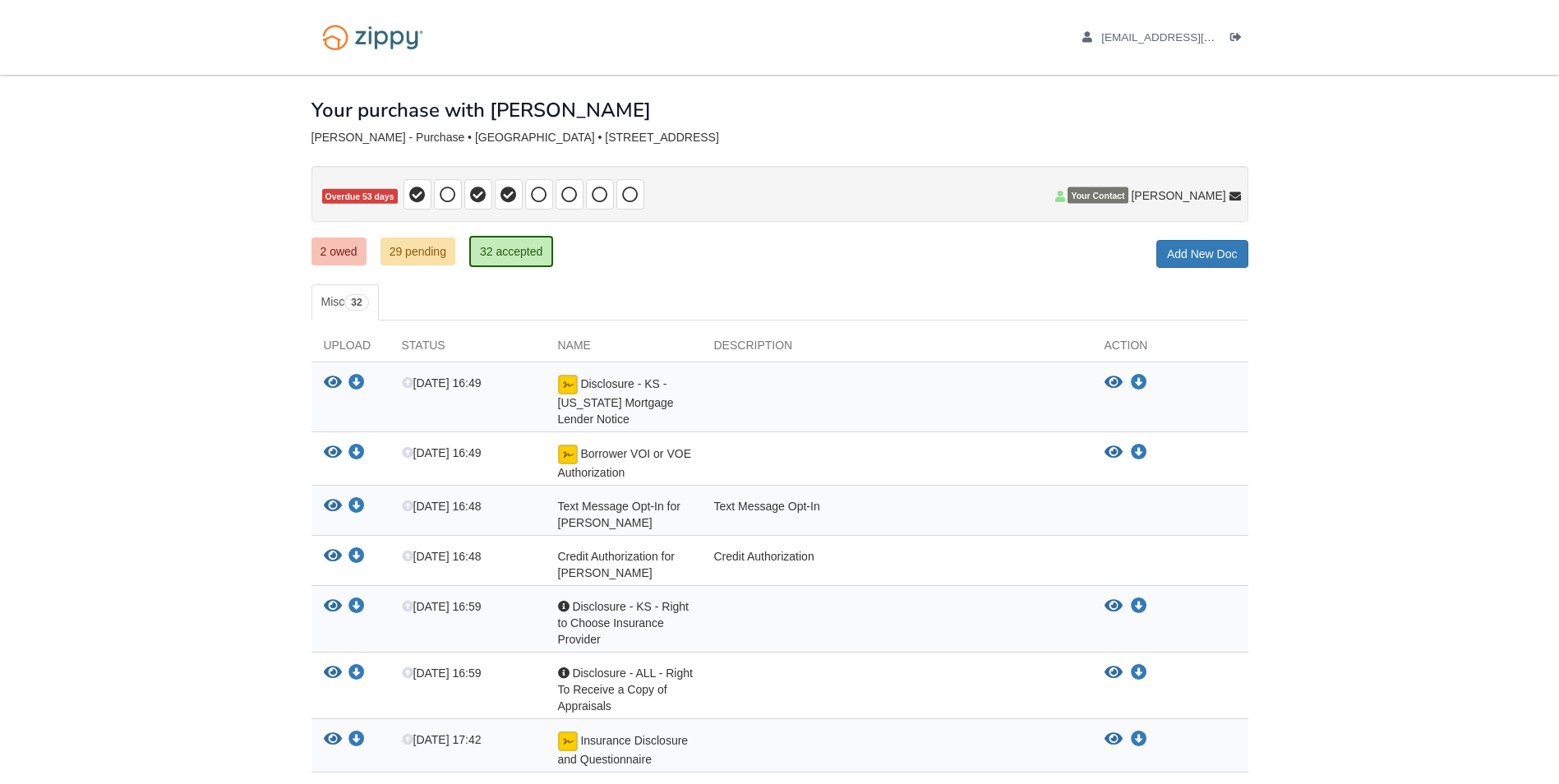
click at [1234, 33] on icon "Log out" at bounding box center [1236, 37] width 11 height 11
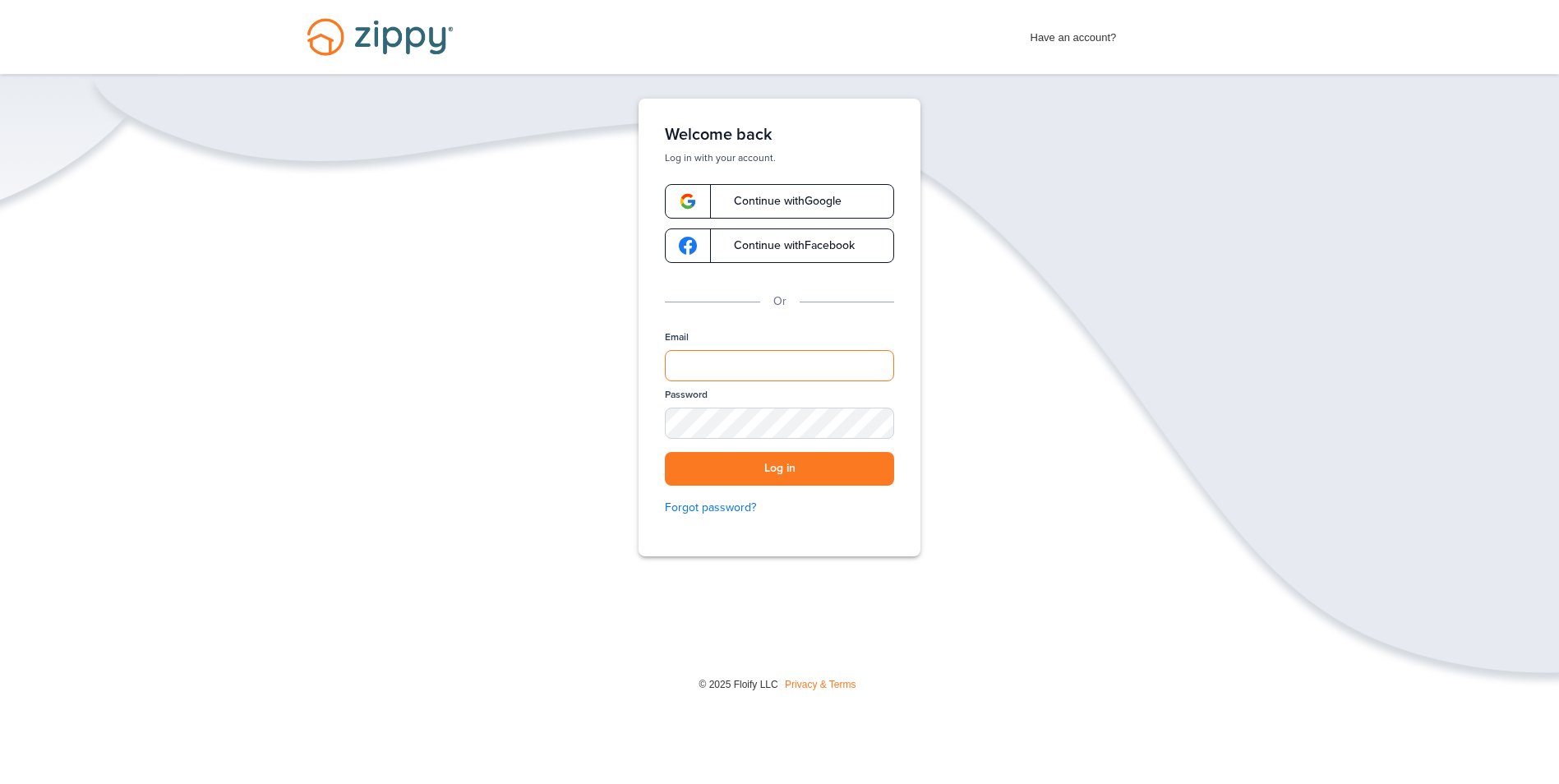
click at [842, 373] on input "Email" at bounding box center [779, 364] width 229 height 31
drag, startPoint x: 842, startPoint y: 373, endPoint x: 787, endPoint y: 370, distance: 55.1
click at [787, 370] on input "Email" at bounding box center [779, 364] width 229 height 31
type input "**********"
click at [665, 451] on button "Log in" at bounding box center [779, 468] width 229 height 34
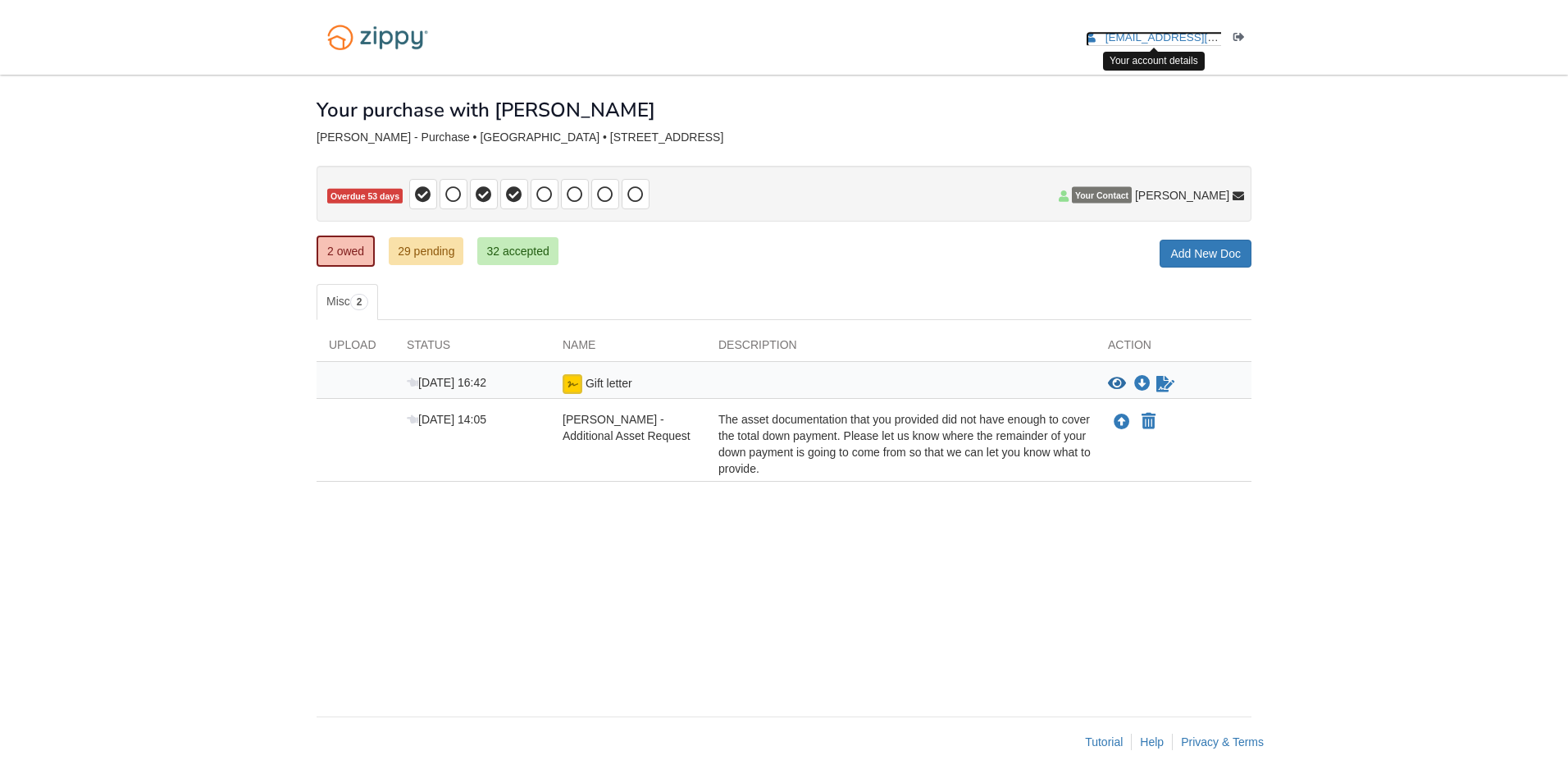
click at [1159, 32] on span "[EMAIL_ADDRESS][DOMAIN_NAME]" at bounding box center [1199, 36] width 187 height 12
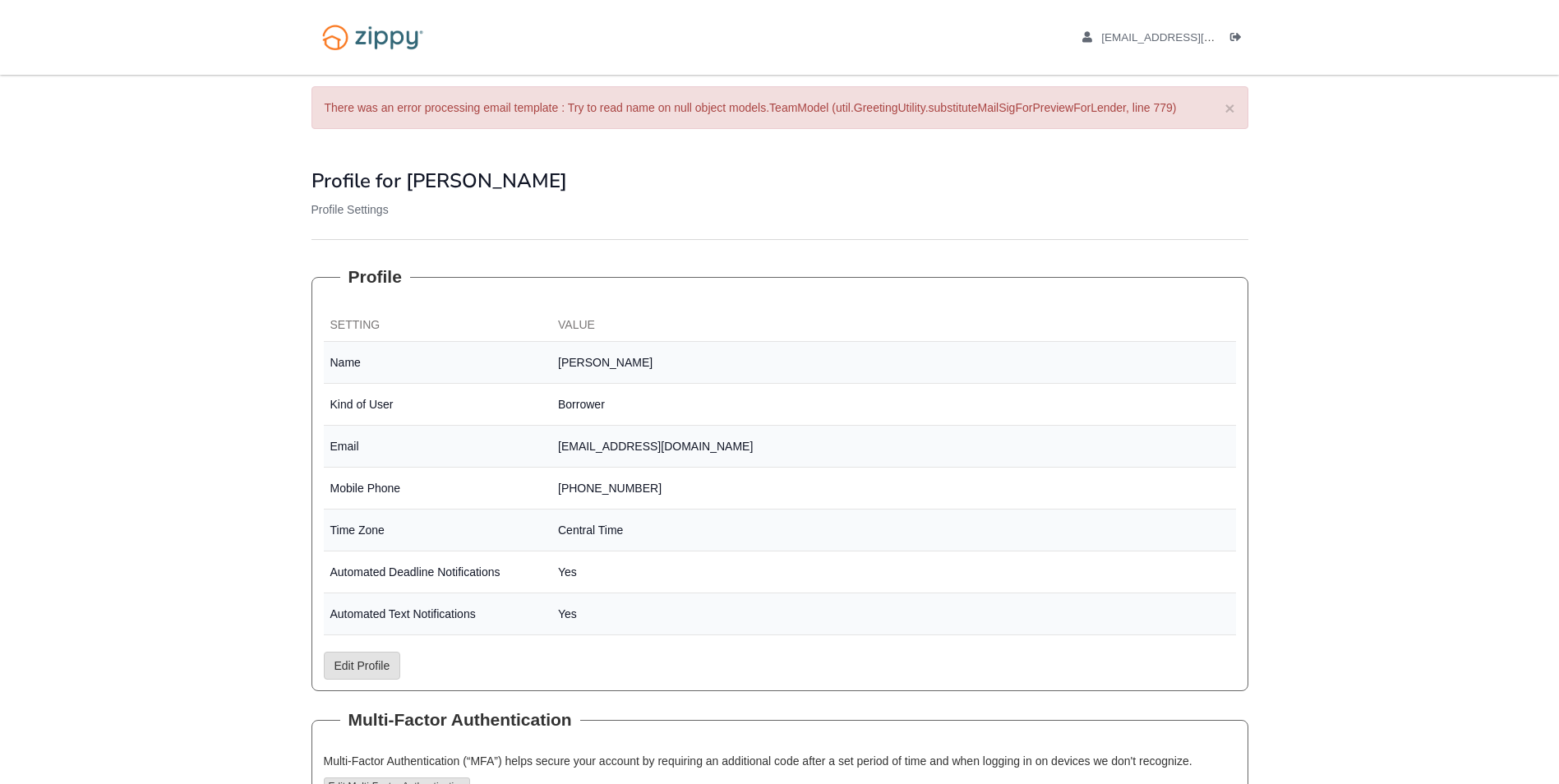
click at [222, 501] on body "[EMAIL_ADDRESS][DOMAIN_NAME] Logout" at bounding box center [780, 463] width 1559 height 926
click at [359, 36] on img at bounding box center [372, 37] width 122 height 42
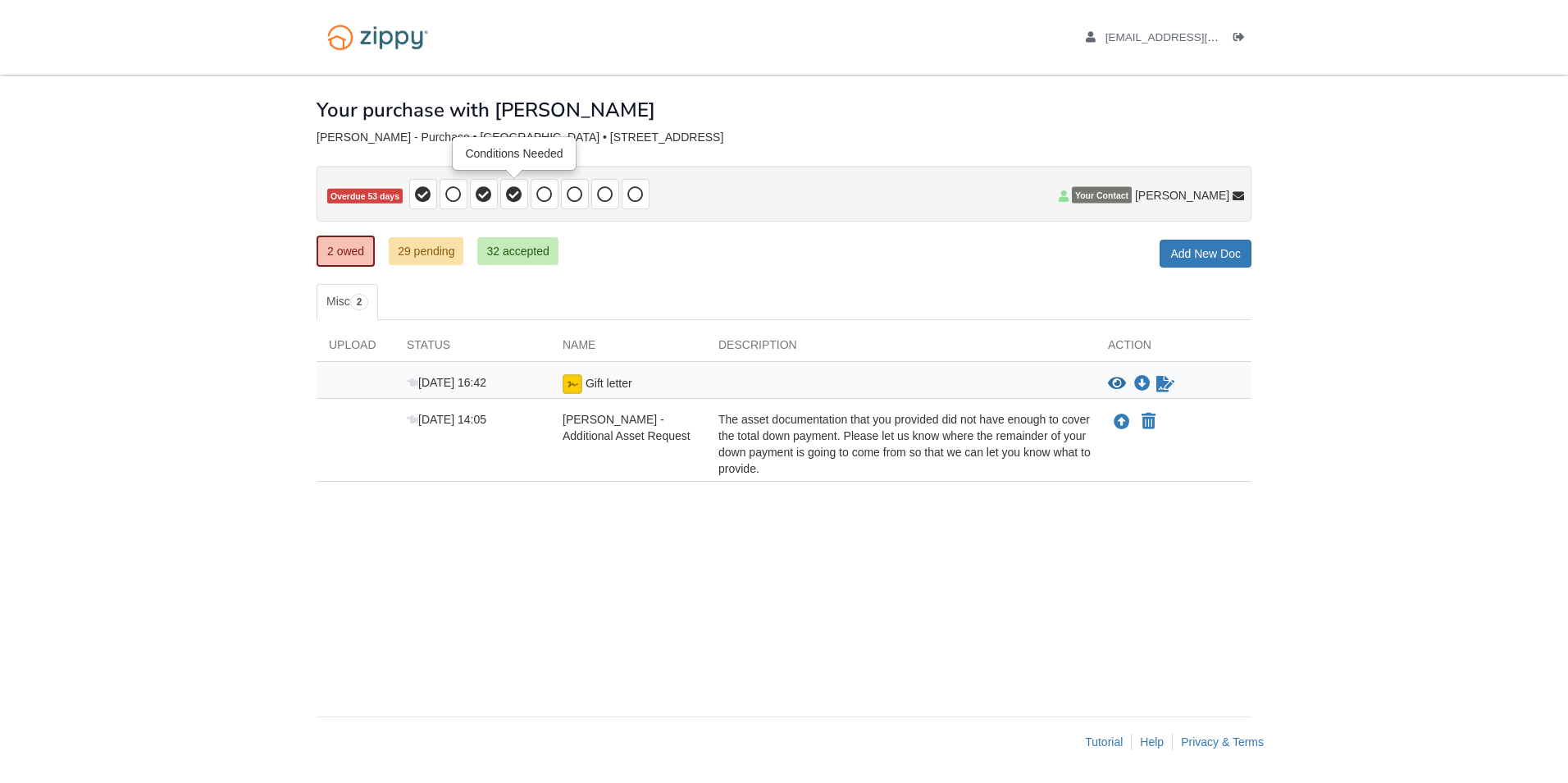
click at [516, 193] on icon at bounding box center [514, 195] width 17 height 17
click at [715, 504] on div "× × × Pending Add Document Notice document will be included in the email sent t…" at bounding box center [784, 387] width 935 height 625
